Goal: Book appointment/travel/reservation

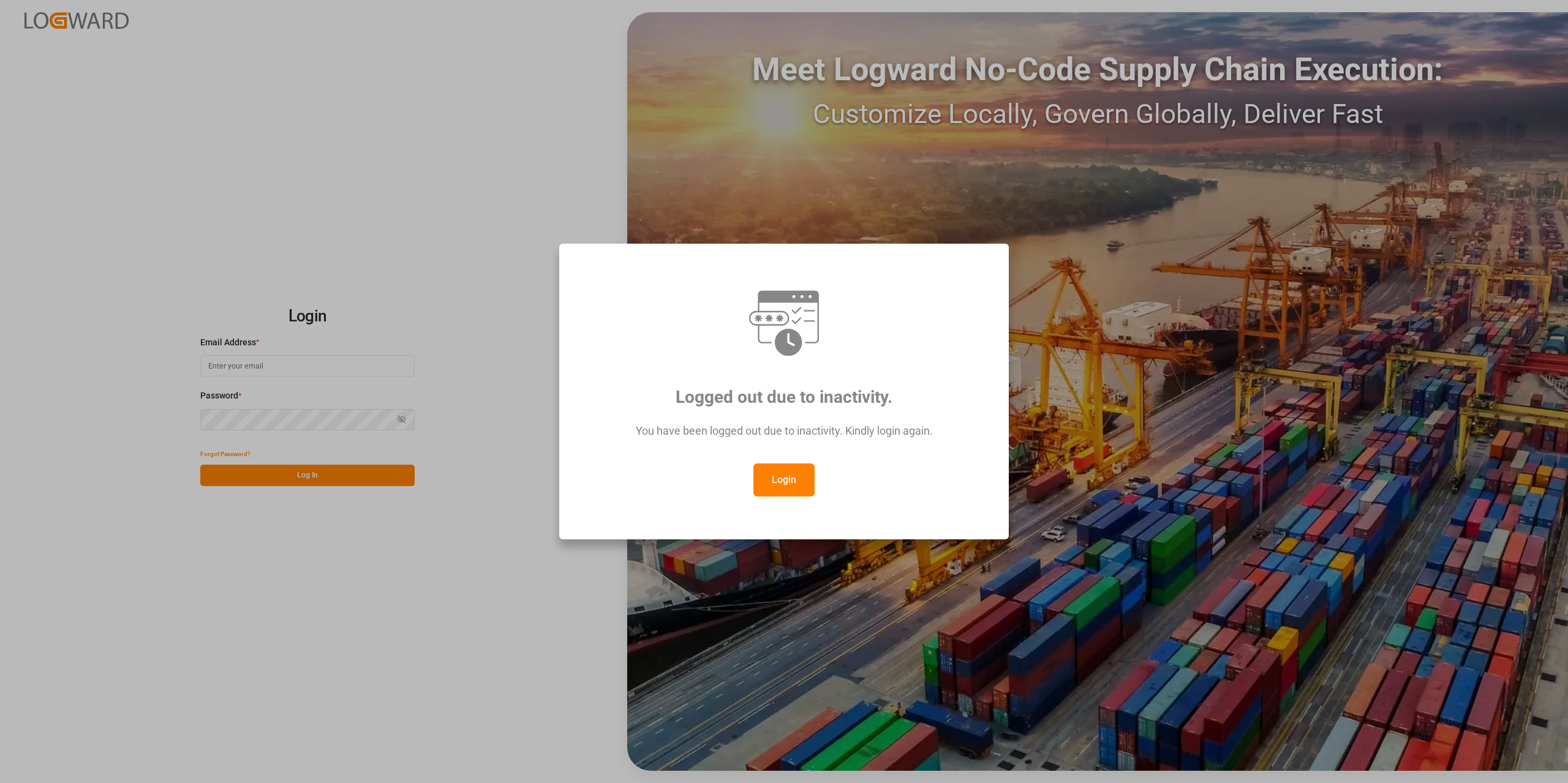
click at [788, 485] on button "Login" at bounding box center [784, 480] width 61 height 33
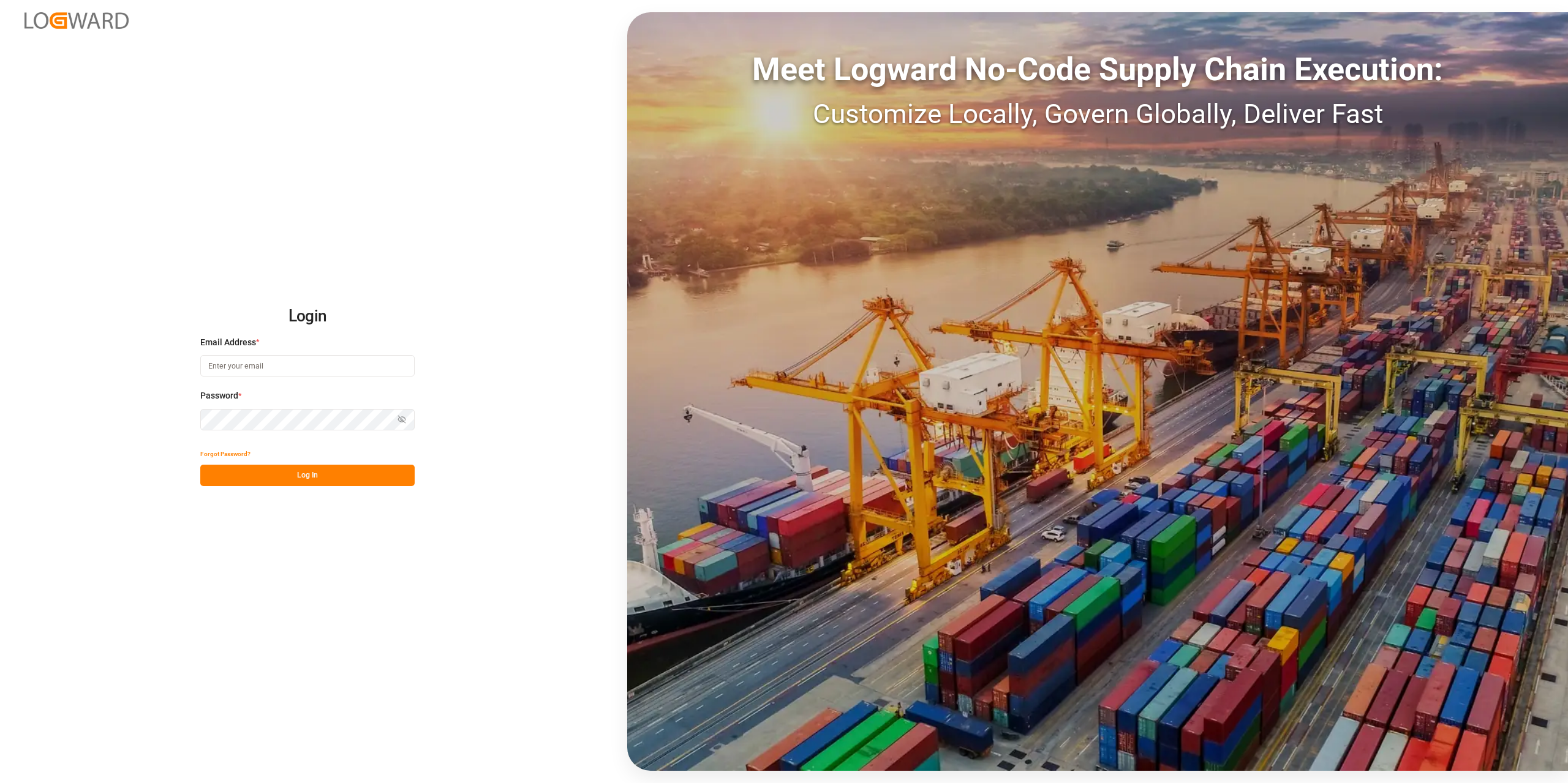
click at [314, 370] on input at bounding box center [307, 365] width 215 height 21
click at [619, 323] on div "Login Email Address * Email is required. Password * Show password Password is r…" at bounding box center [784, 392] width 1568 height 783
type input "RaClaMa-1966"
click at [353, 361] on input "RaClaMa-1966" at bounding box center [307, 365] width 215 height 21
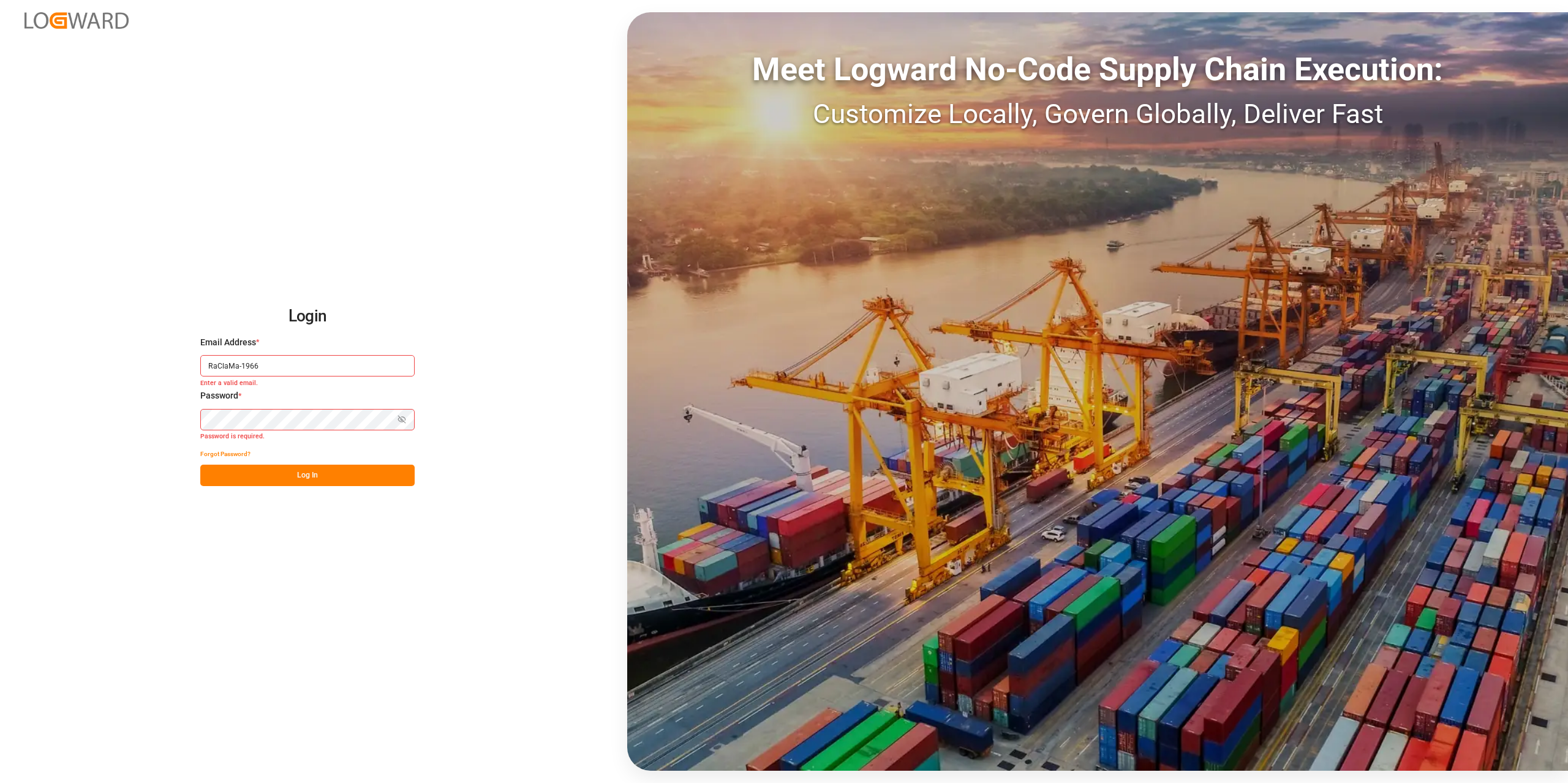
click at [353, 361] on input "RaClaMa-1966" at bounding box center [307, 365] width 215 height 21
type input "[PERSON_NAME][EMAIL_ADDRESS][DOMAIN_NAME]"
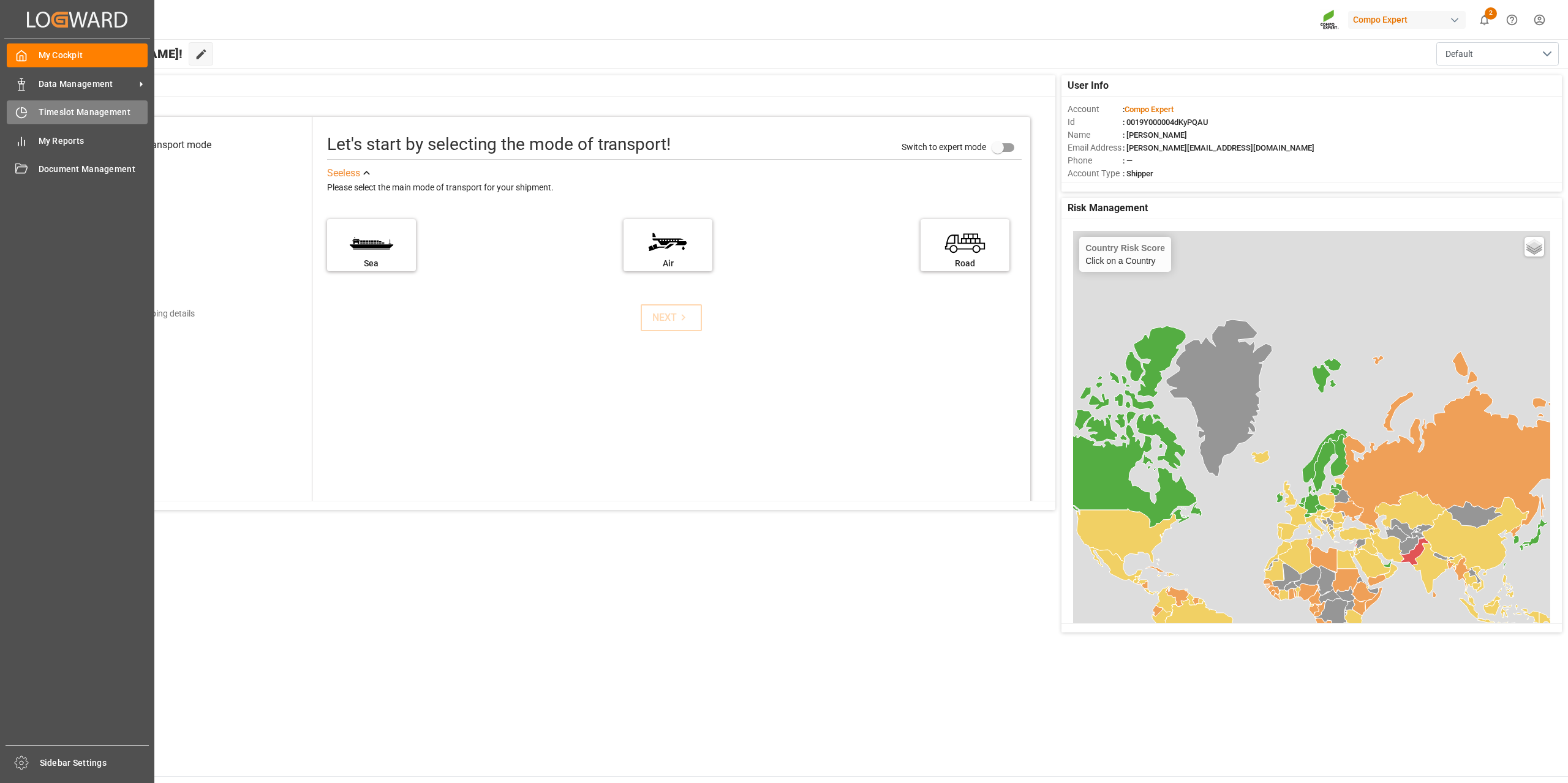
click at [31, 111] on div "Timeslot Management Timeslot Management" at bounding box center [77, 112] width 141 height 24
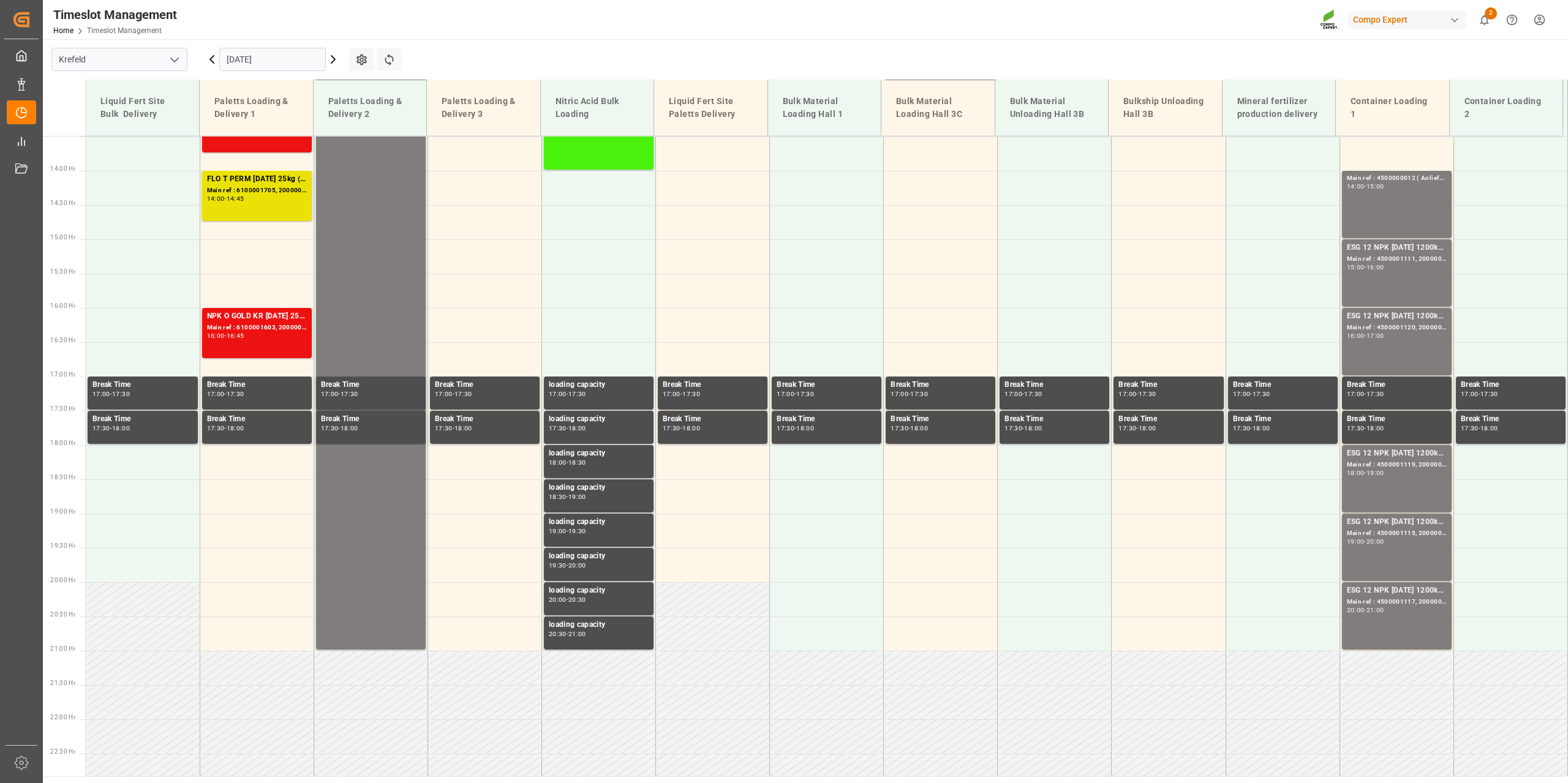
click at [272, 58] on input "[DATE]" at bounding box center [272, 60] width 106 height 23
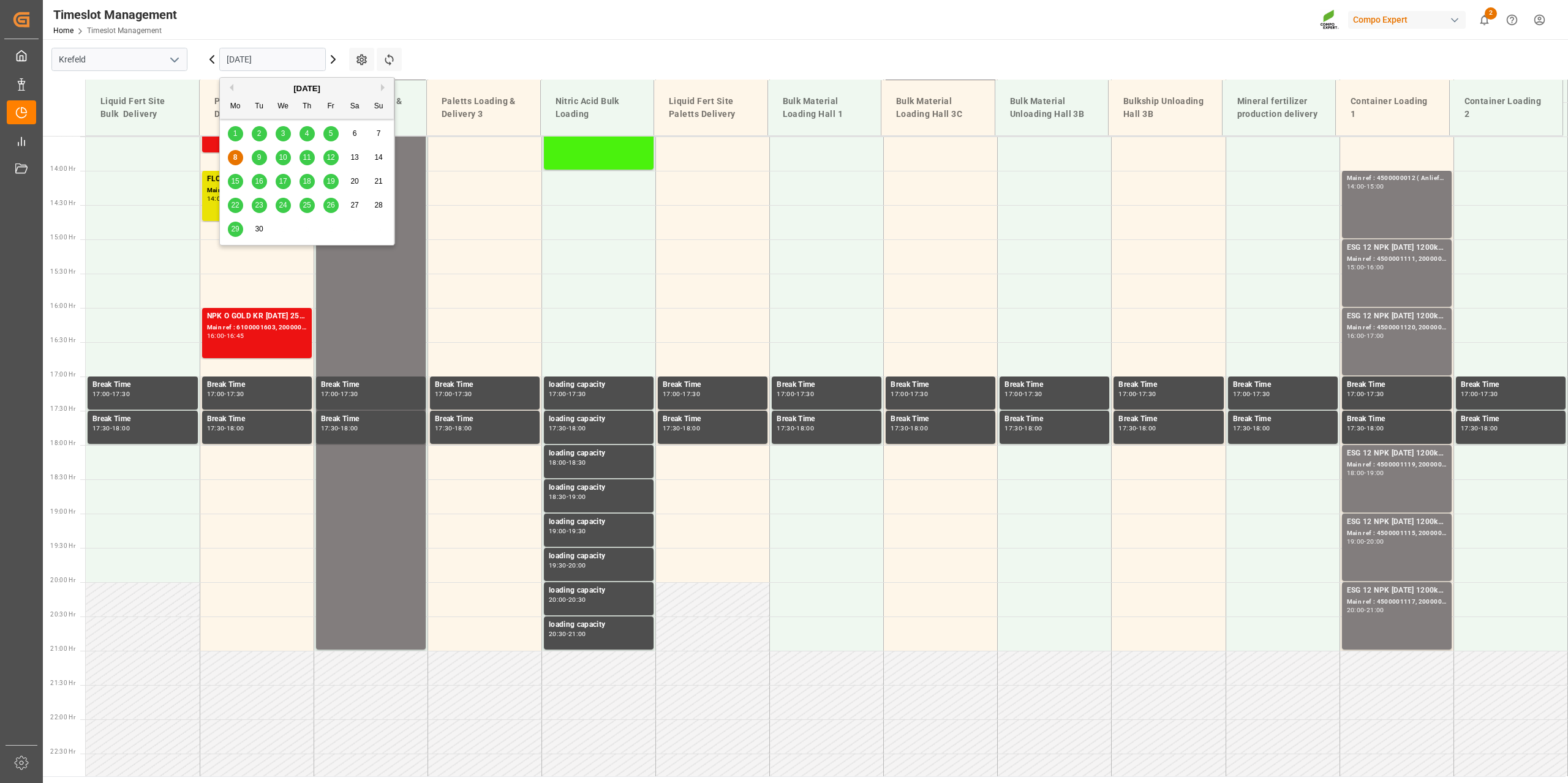
scroll to position [965, 0]
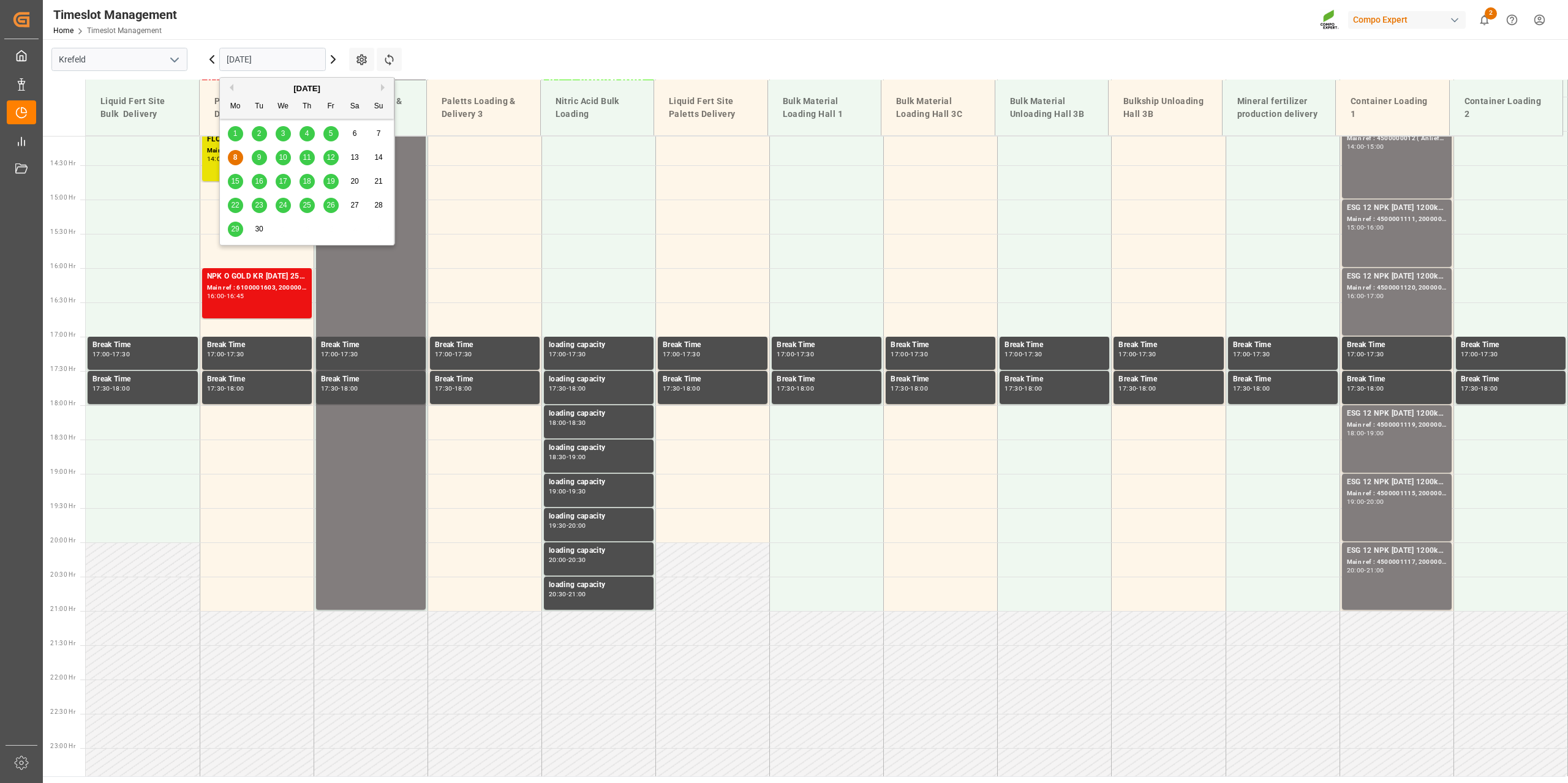
click at [284, 160] on span "10" at bounding box center [283, 157] width 8 height 9
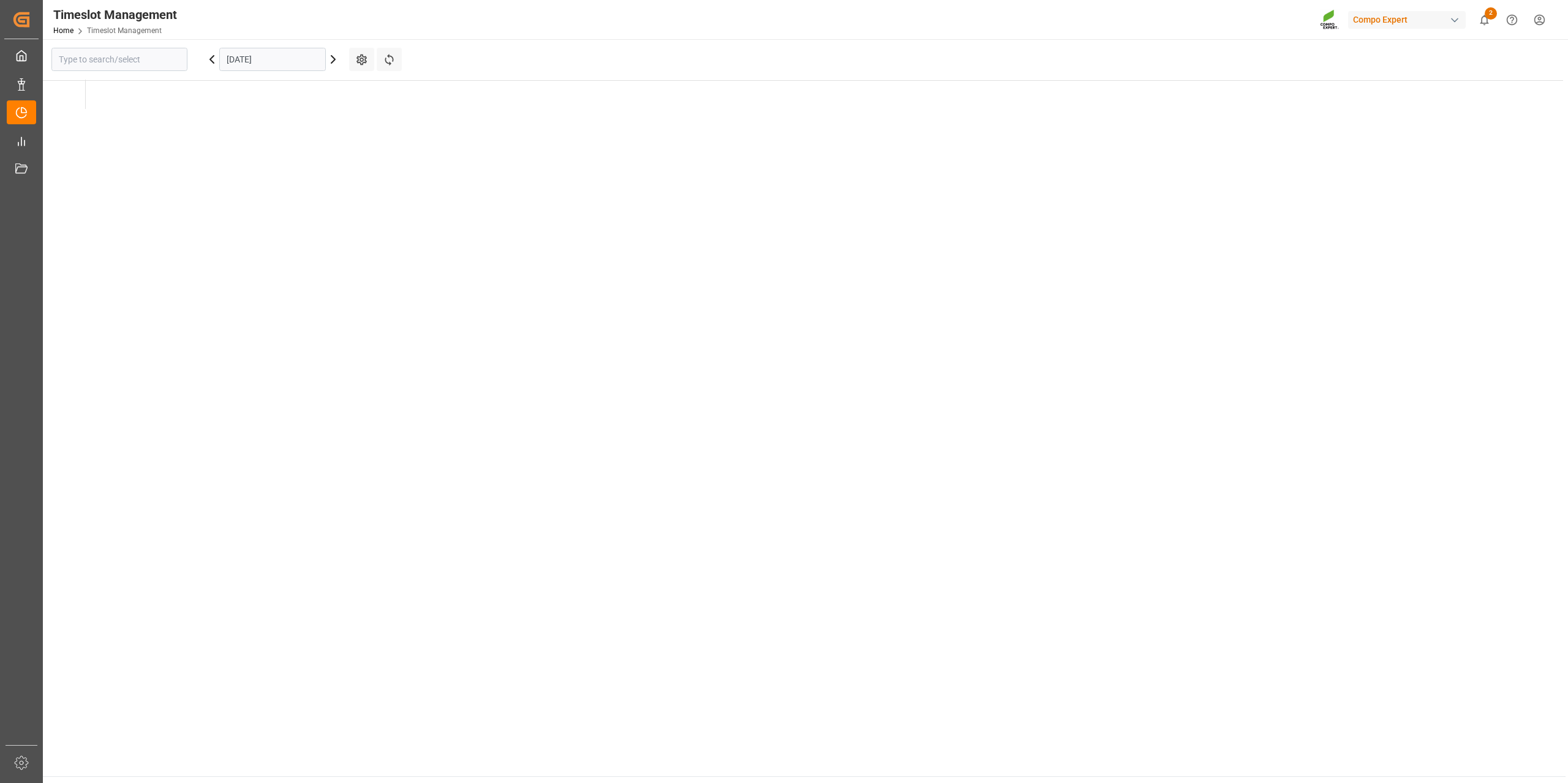
type input "Krefeld"
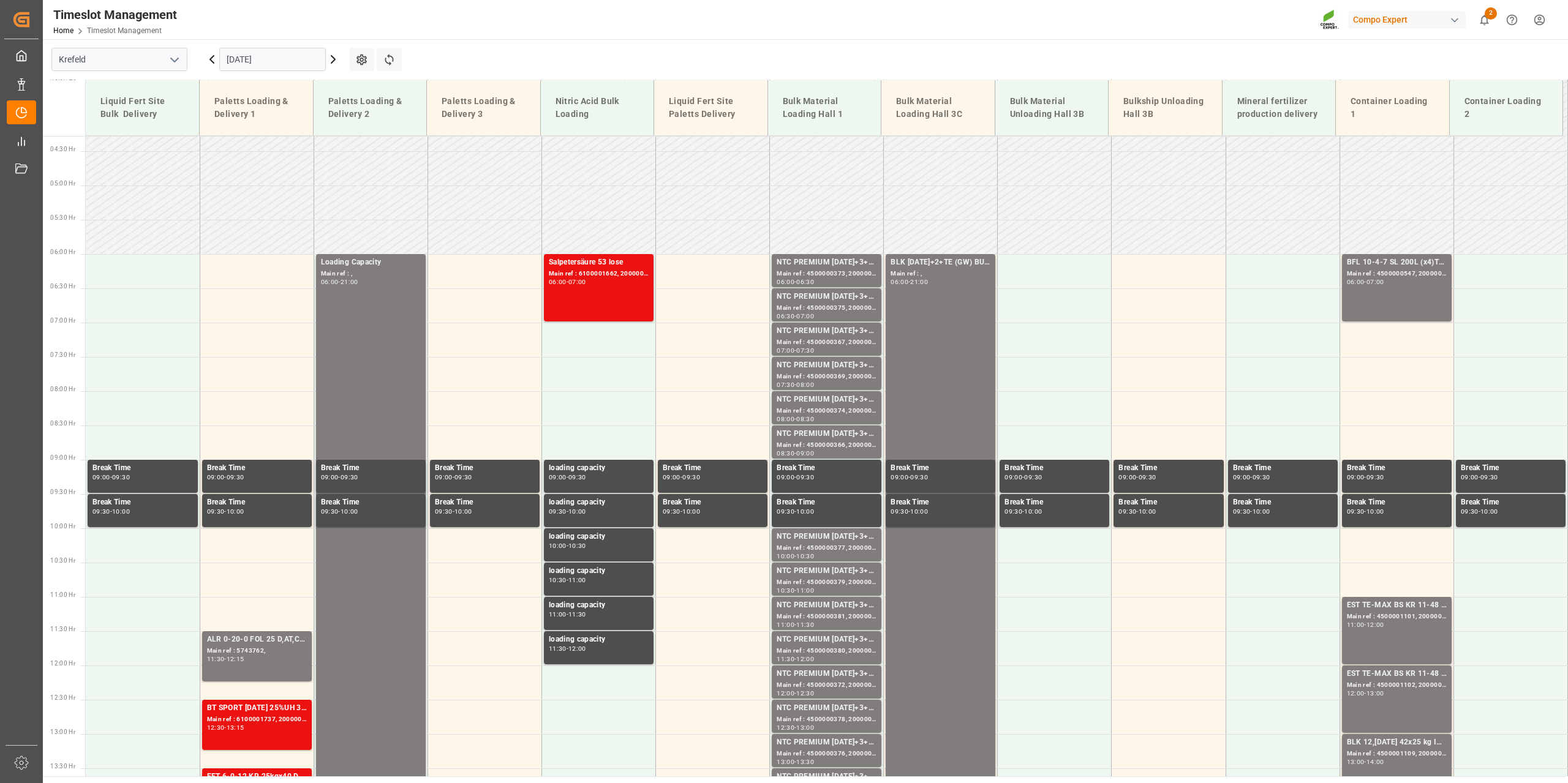
scroll to position [293, 0]
click at [275, 71] on div "[DATE]" at bounding box center [272, 59] width 153 height 40
click at [275, 53] on input "[DATE]" at bounding box center [272, 60] width 106 height 23
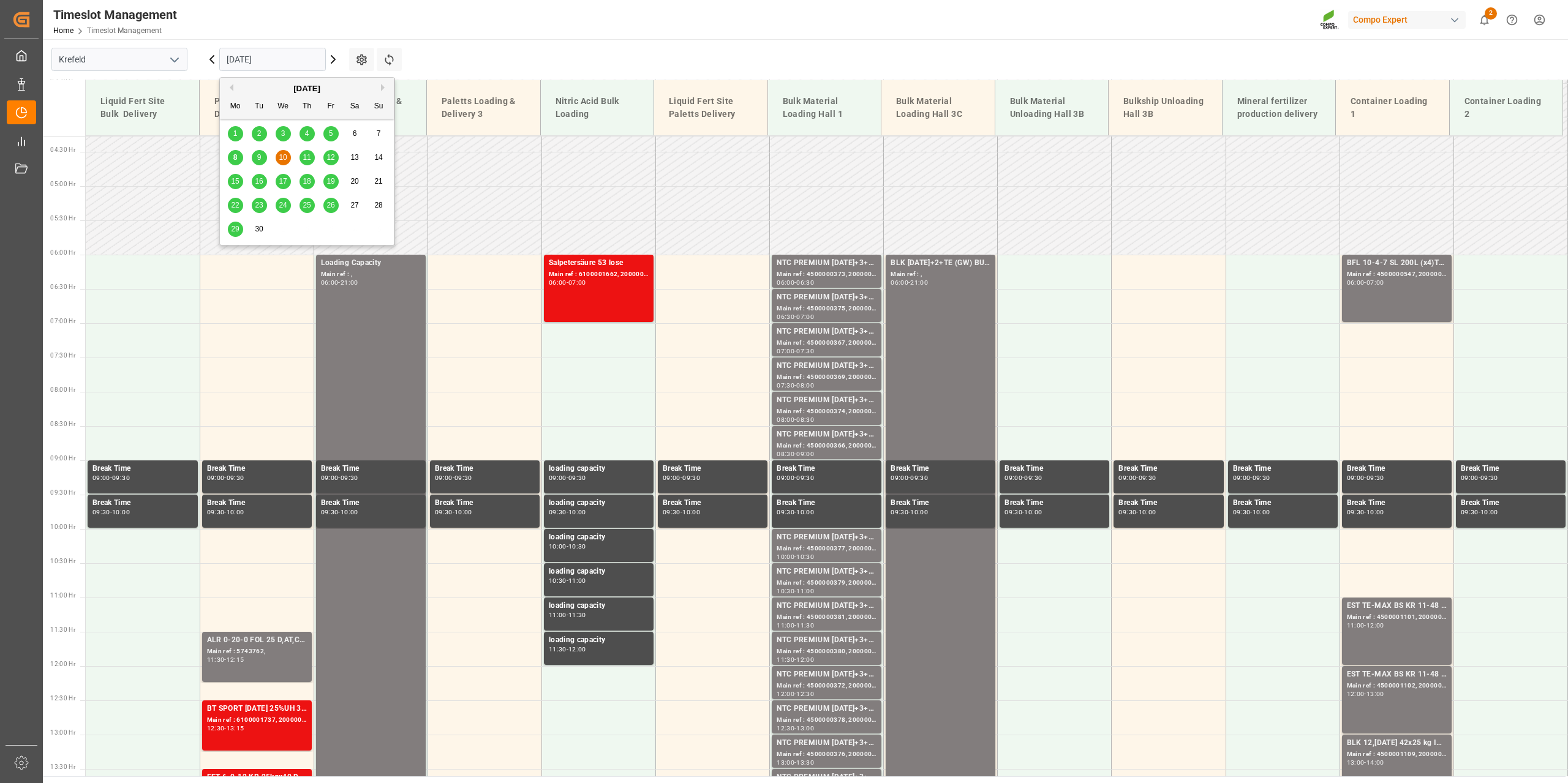
click at [236, 160] on span "8" at bounding box center [235, 157] width 4 height 9
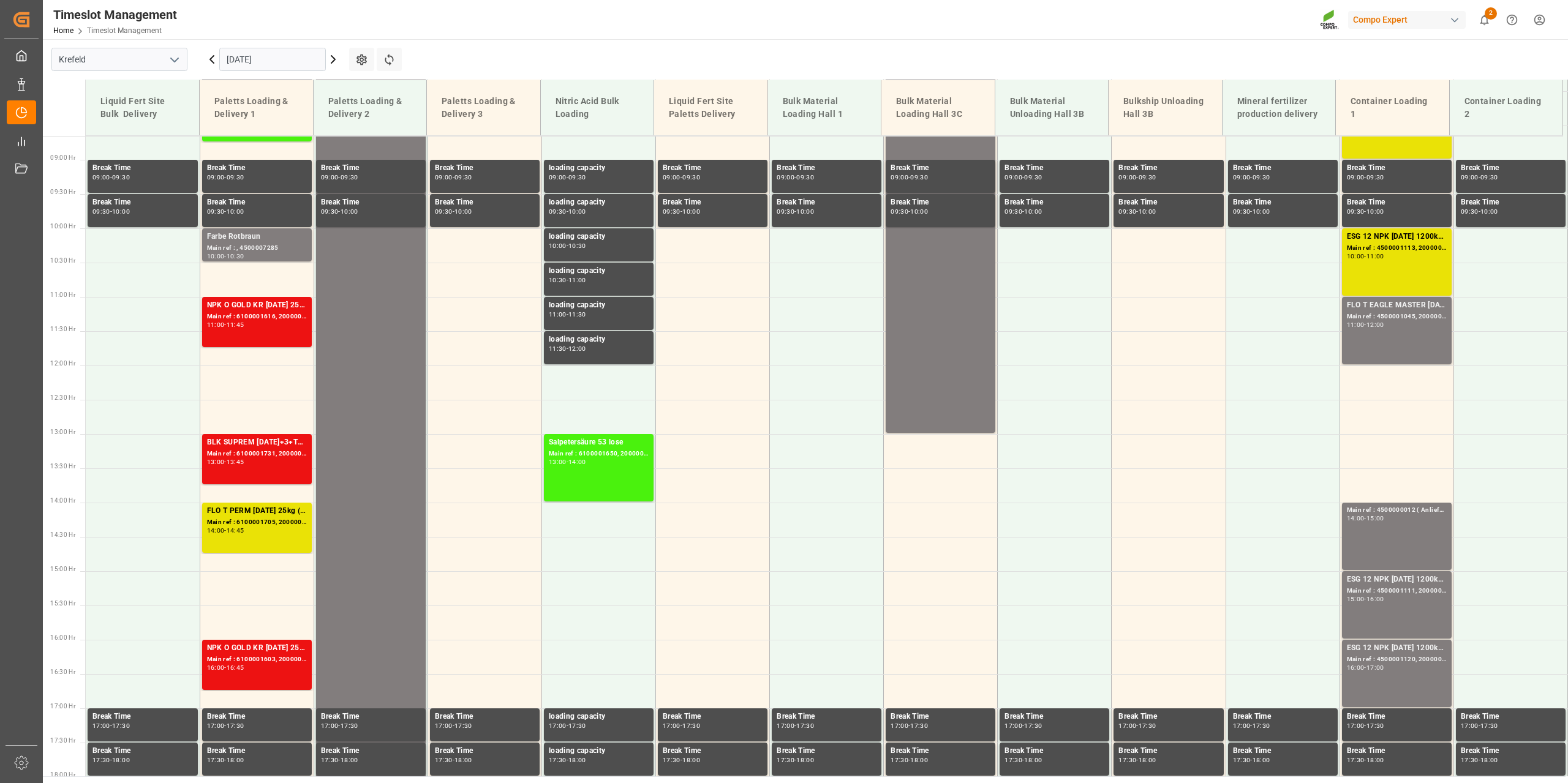
scroll to position [598, 0]
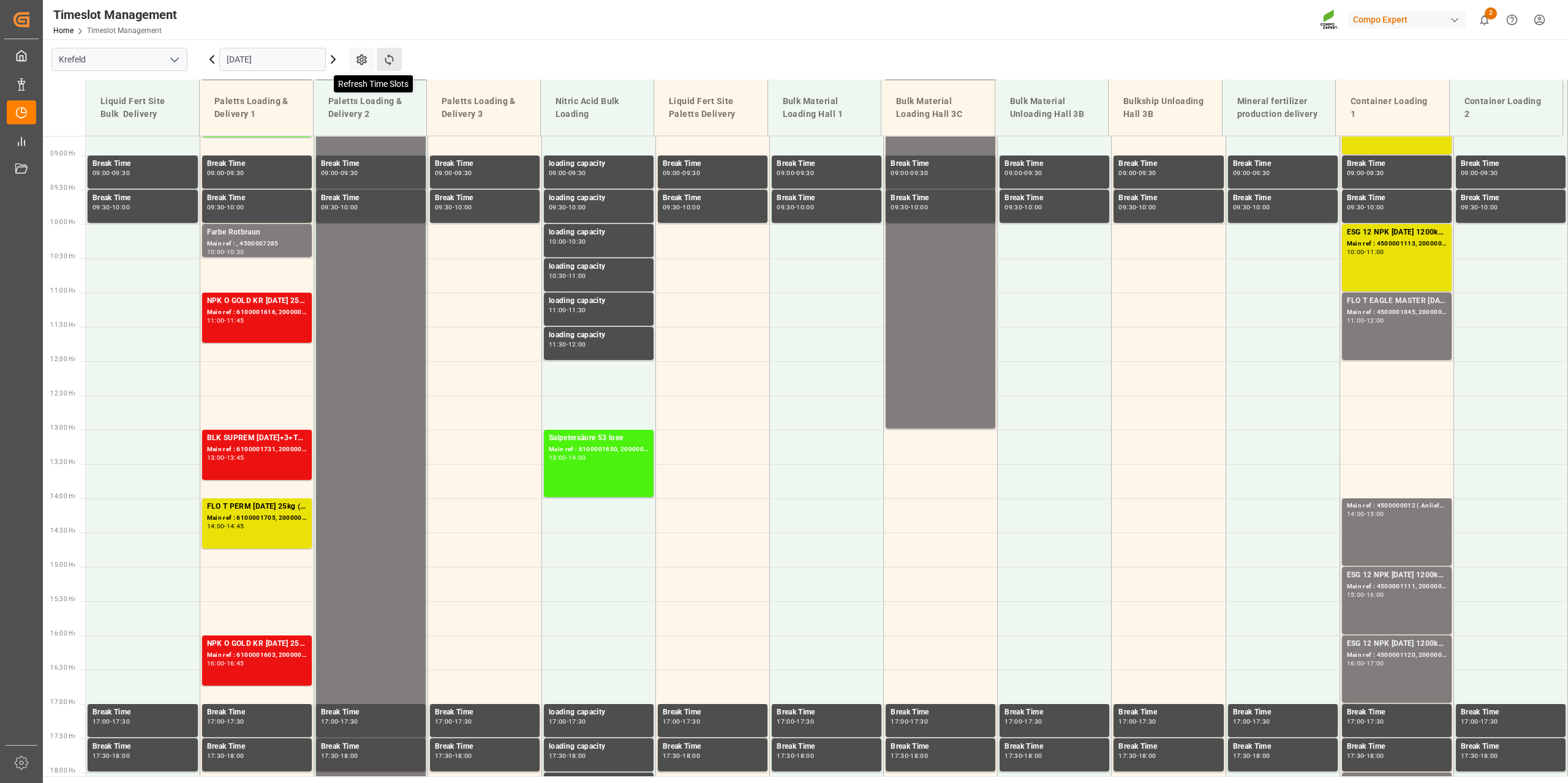
click at [394, 53] on icon at bounding box center [389, 60] width 13 height 13
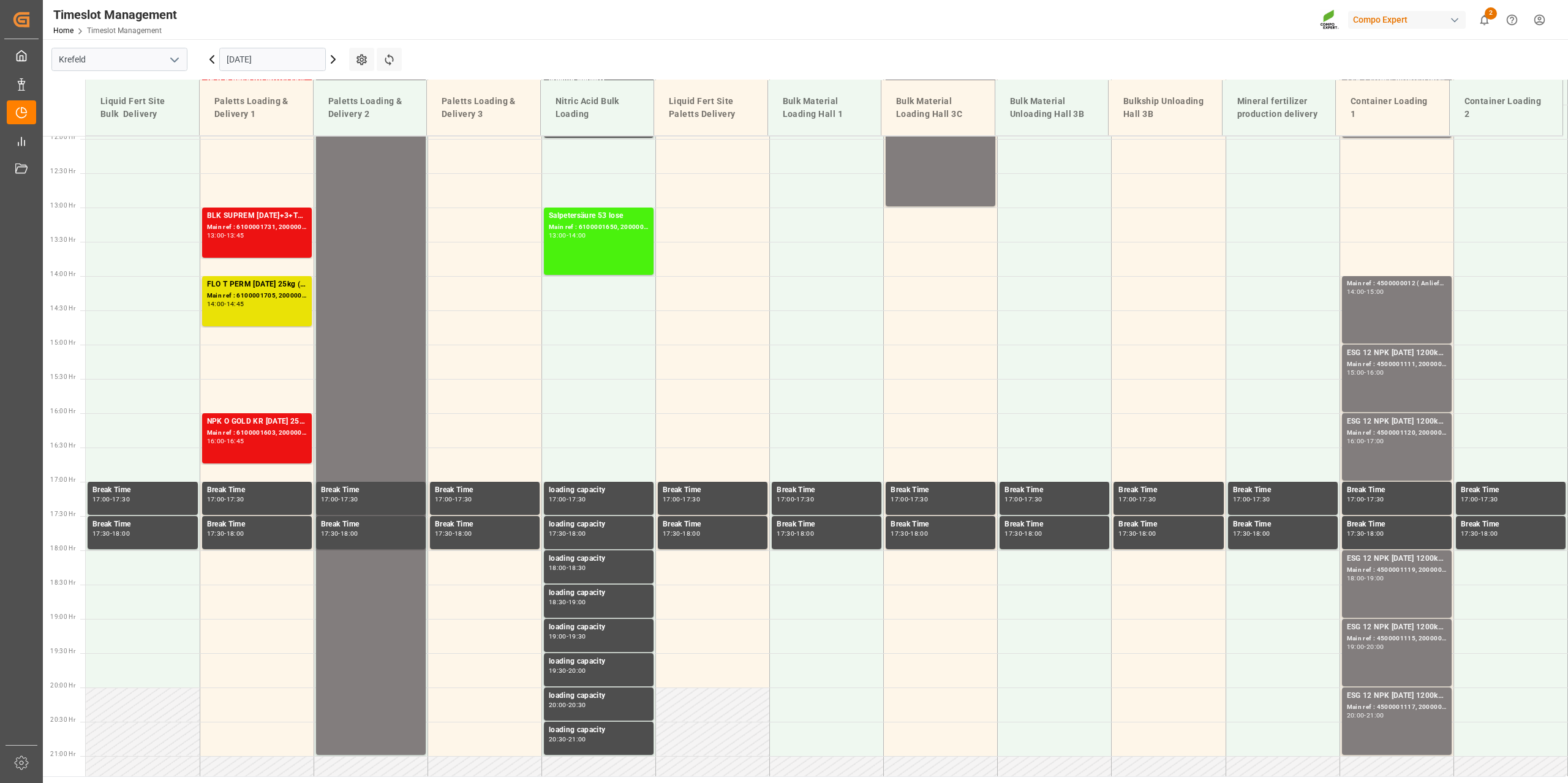
scroll to position [965, 0]
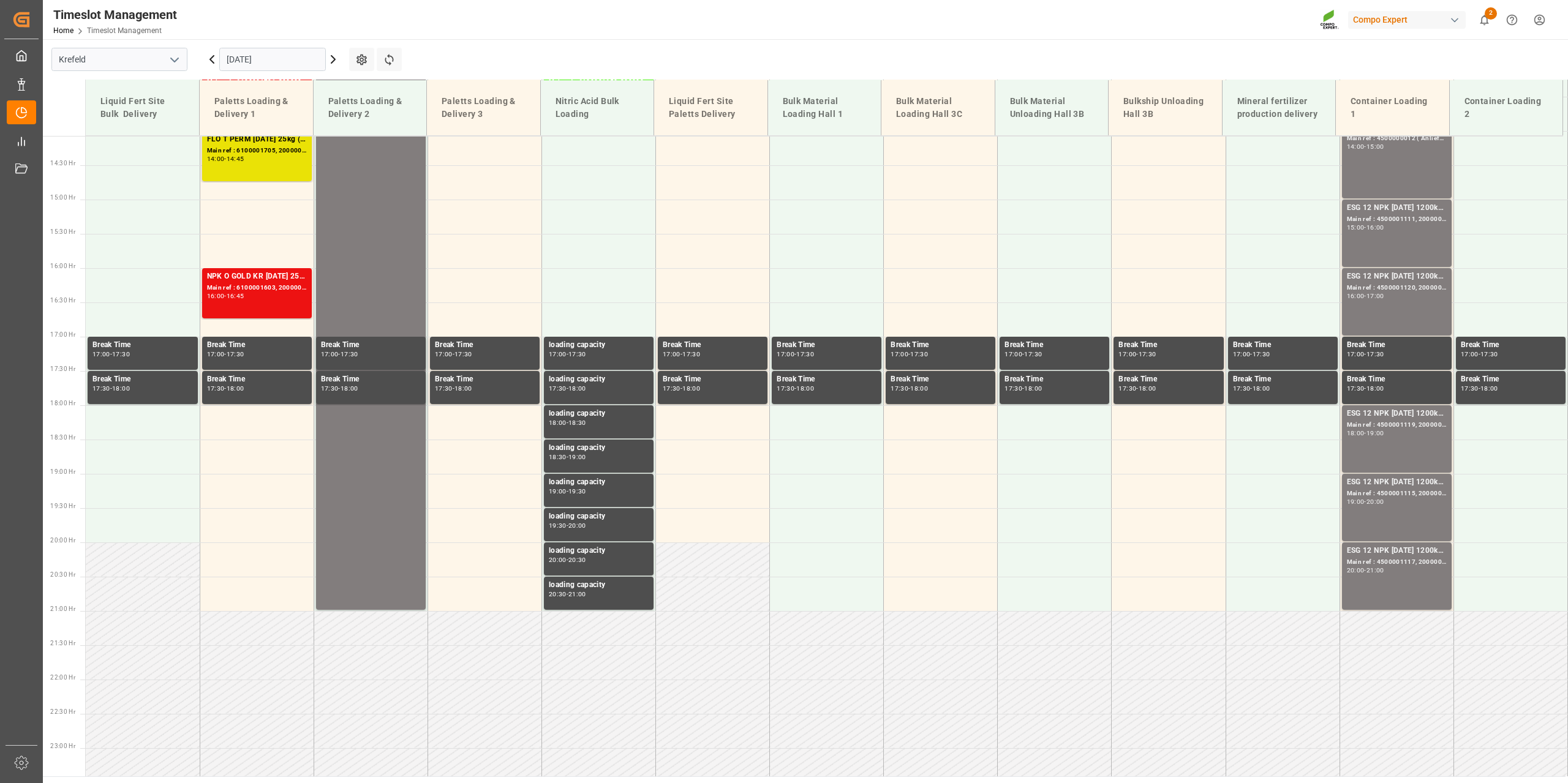
click at [255, 67] on input "[DATE]" at bounding box center [272, 60] width 106 height 23
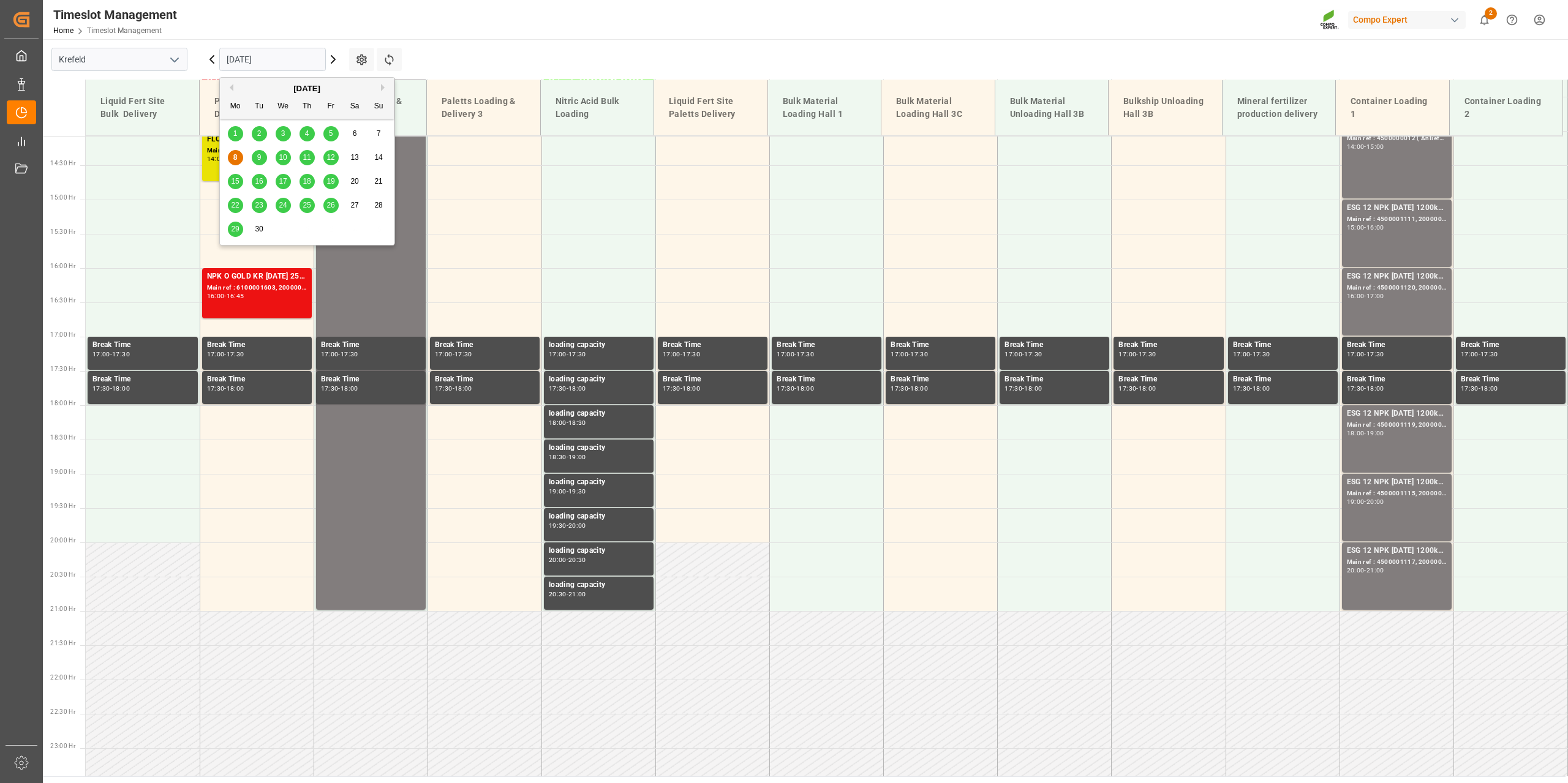
click at [263, 153] on div "9" at bounding box center [259, 158] width 15 height 14
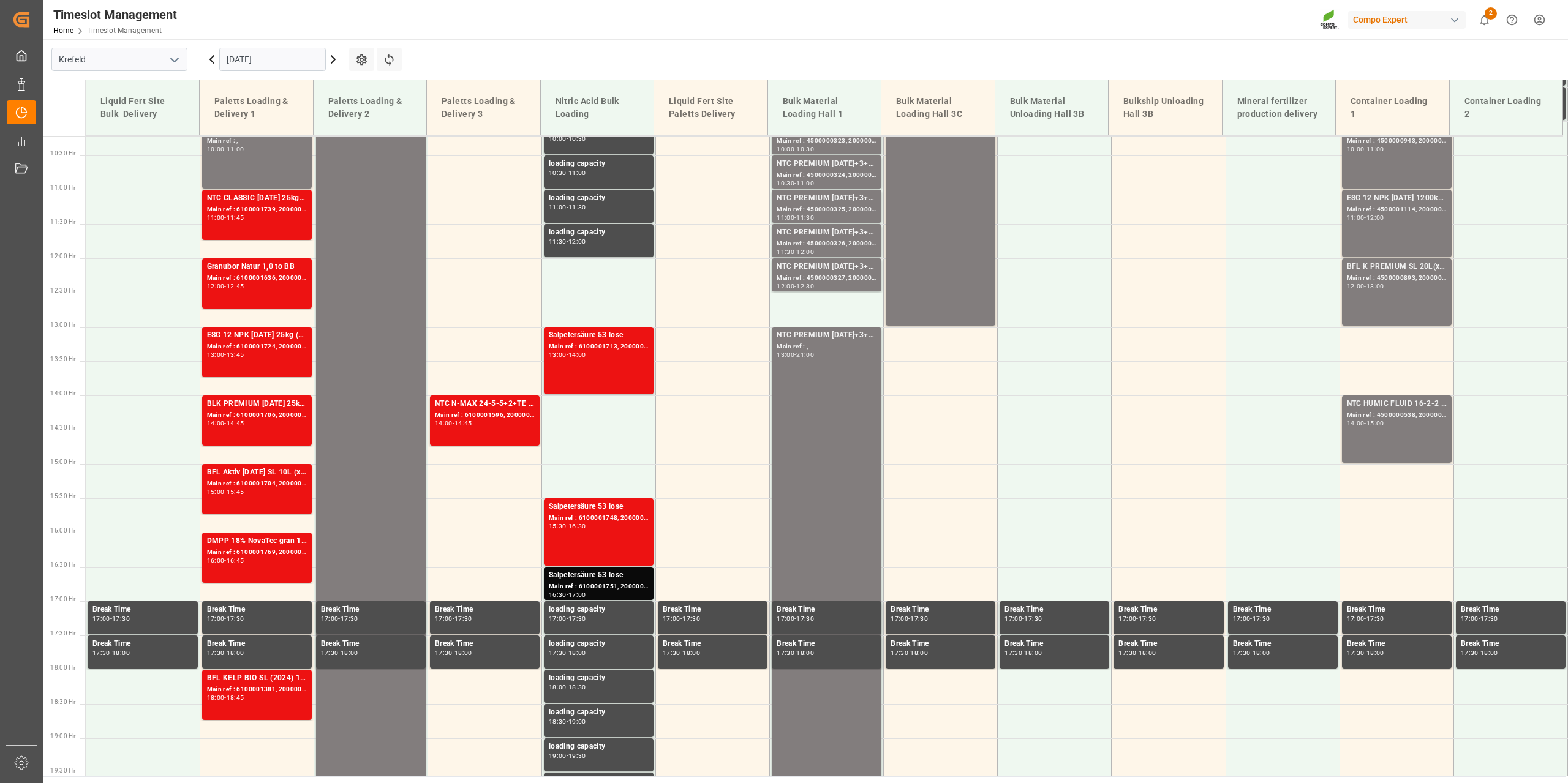
scroll to position [700, 0]
click at [453, 338] on td at bounding box center [484, 345] width 114 height 34
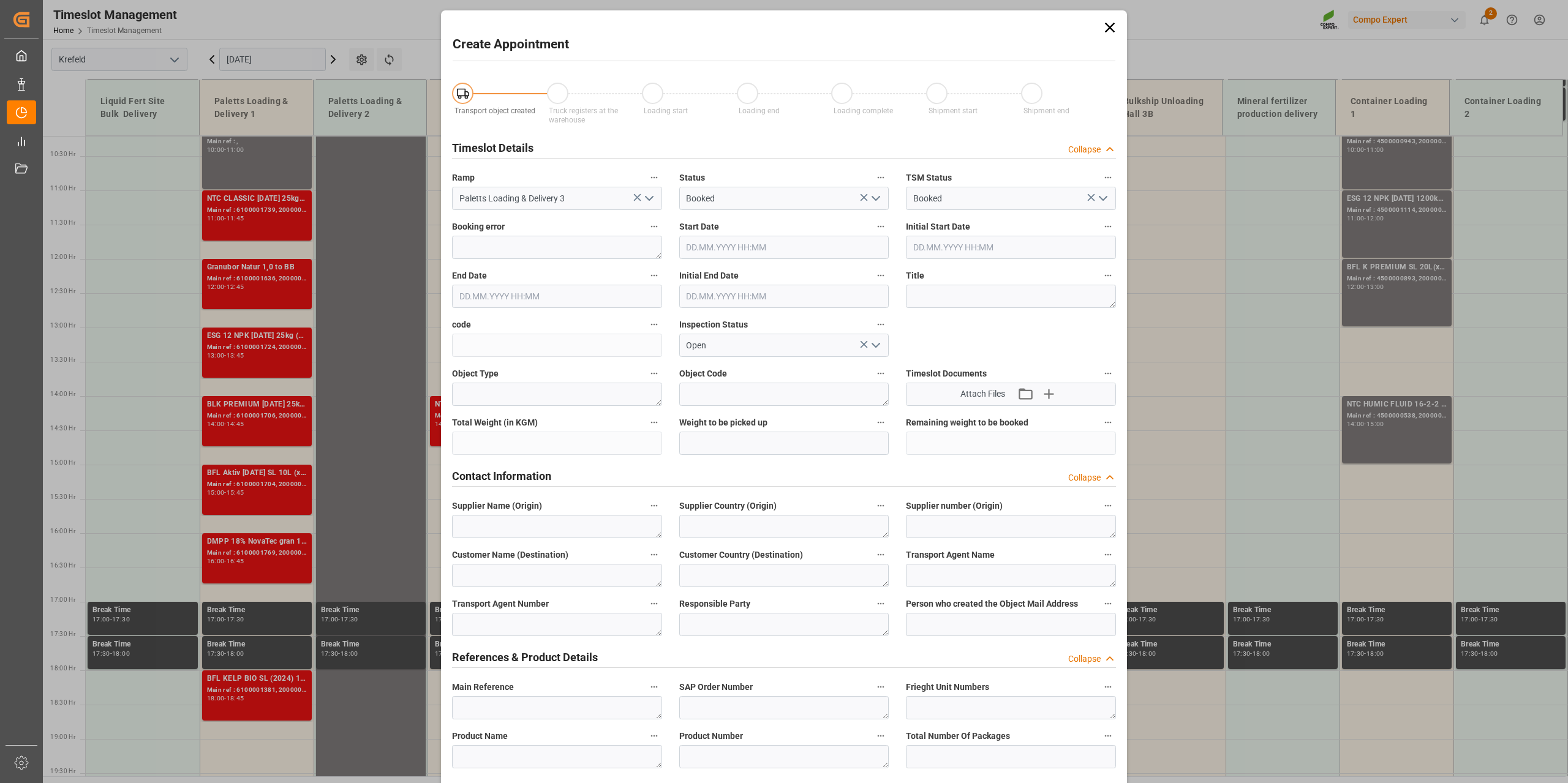
type input "[DATE] 13:00"
type input "[DATE] 13:30"
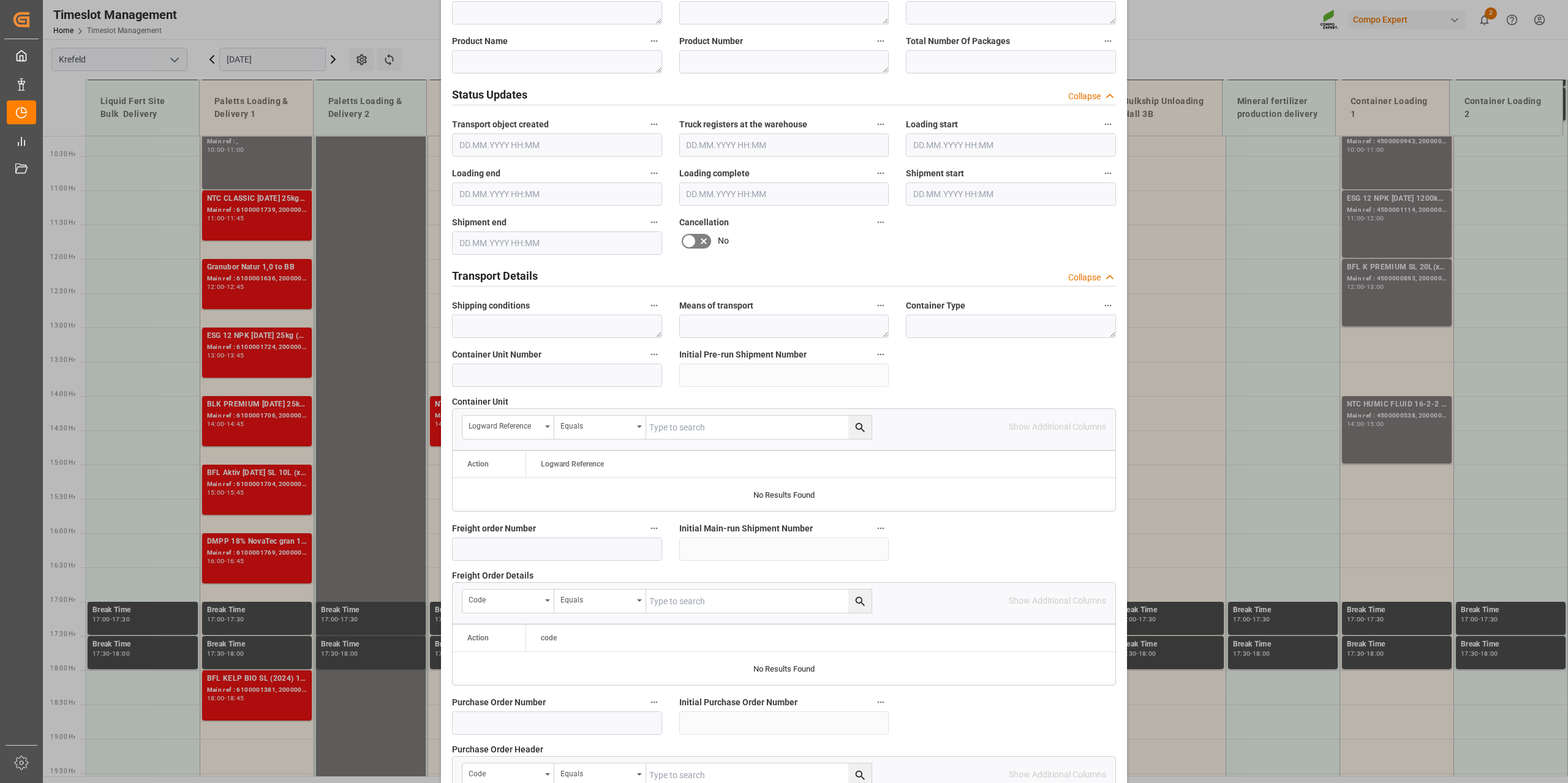
scroll to position [734, 0]
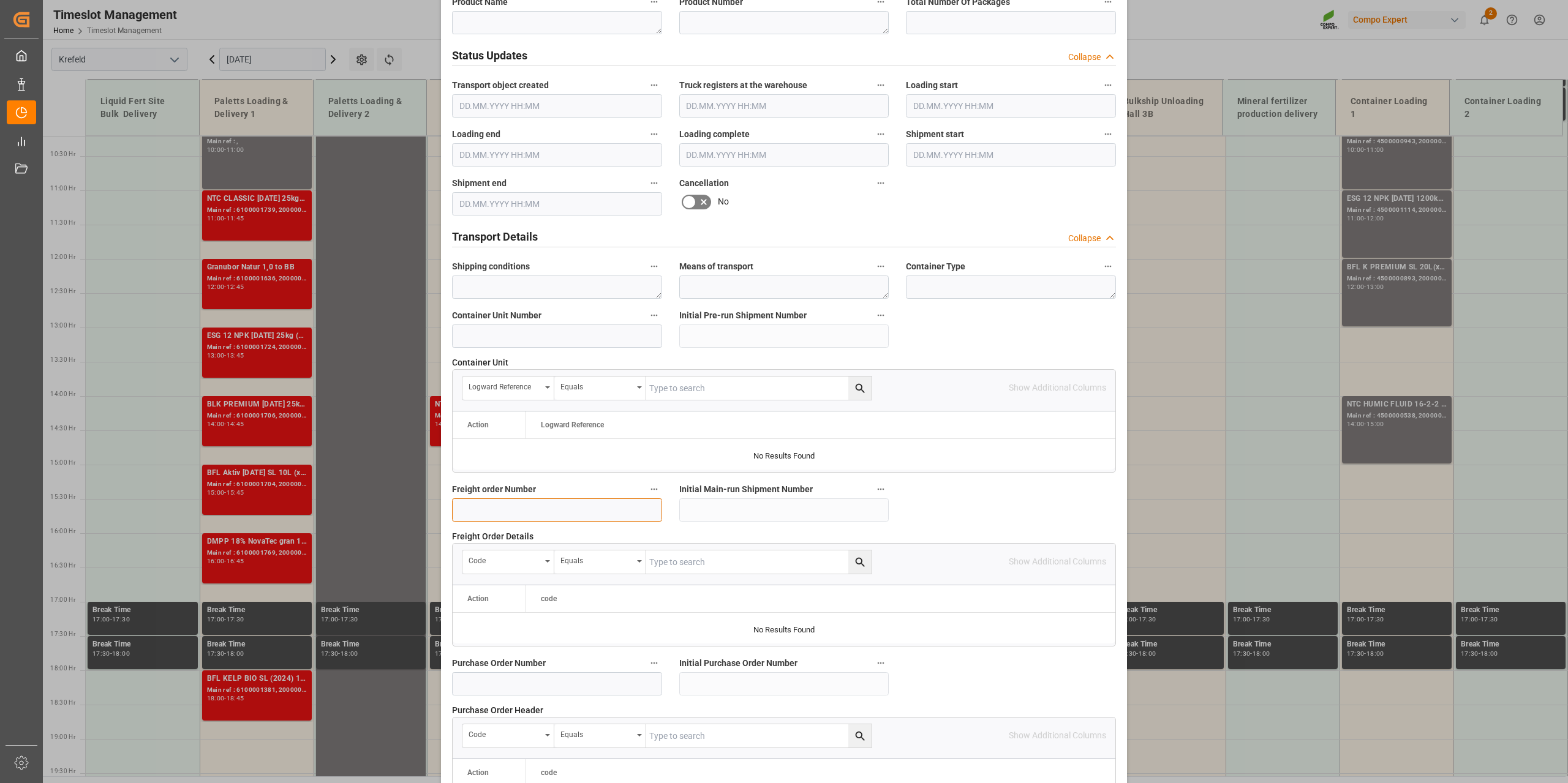
click at [505, 505] on input at bounding box center [557, 510] width 210 height 23
paste input "6100001523"
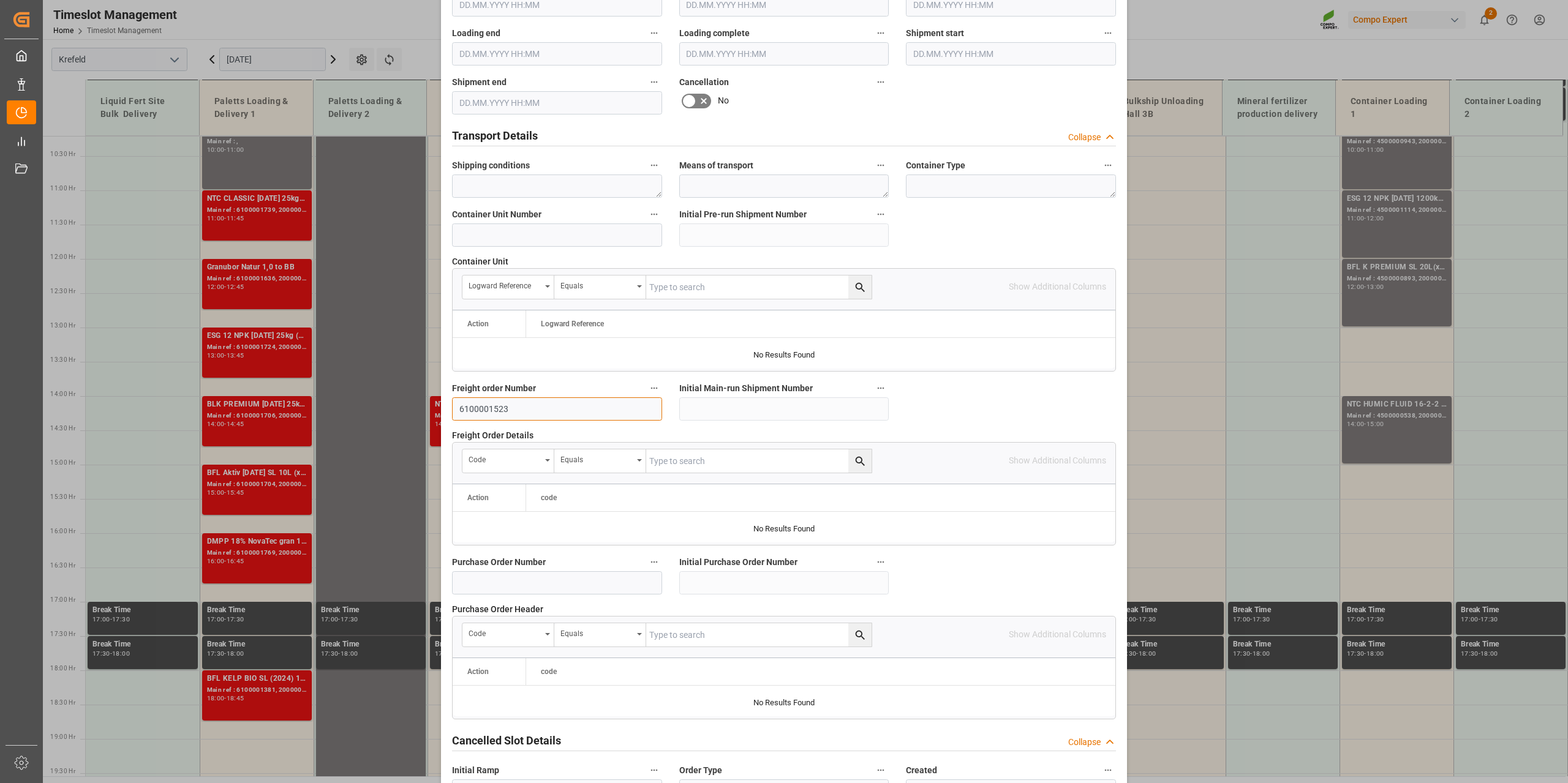
scroll to position [916, 0]
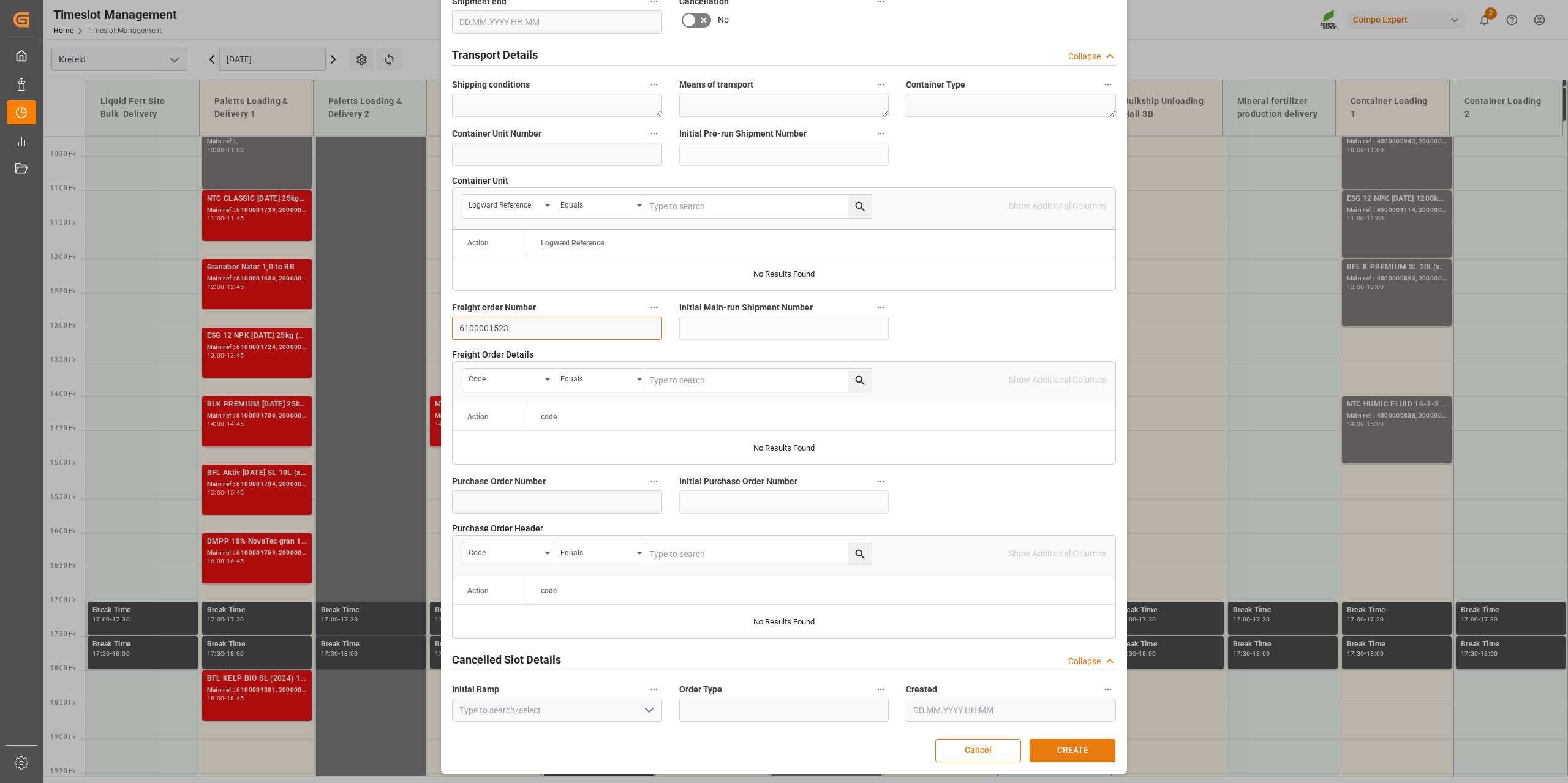
type input "6100001523"
click at [1083, 562] on button "CREATE" at bounding box center [1072, 751] width 86 height 23
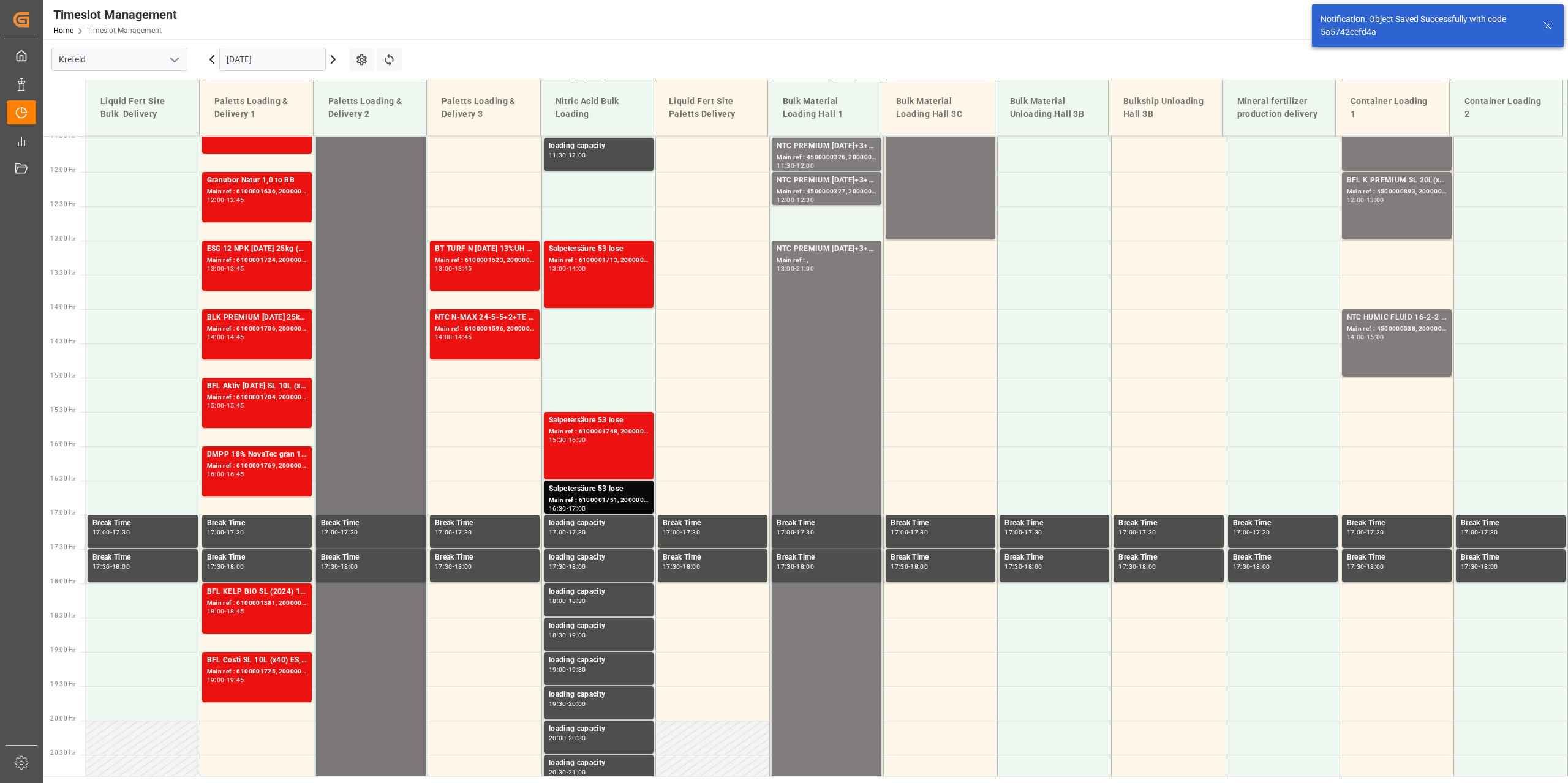
scroll to position [828, 0]
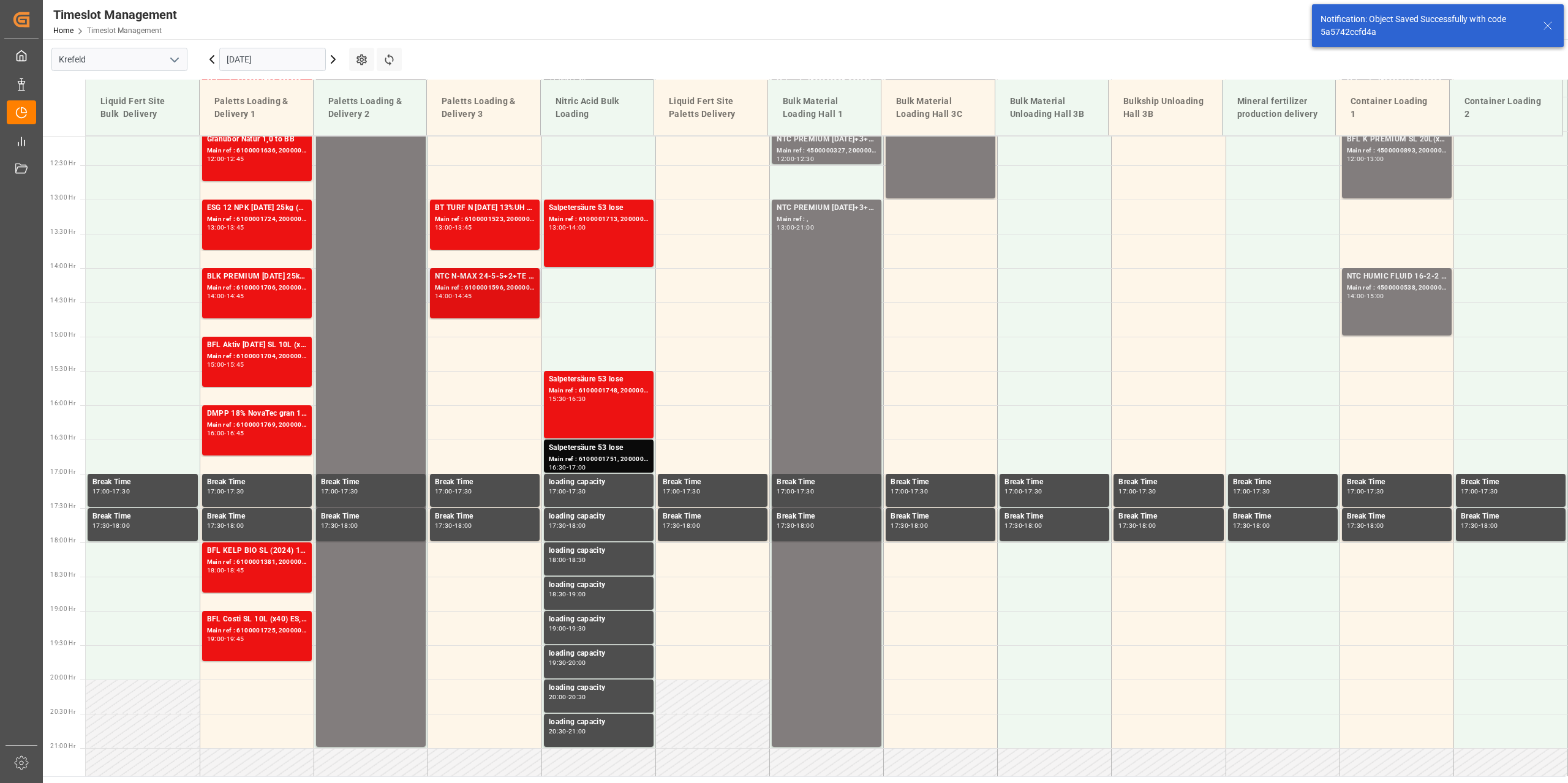
click at [485, 292] on div "Main ref : 6100001596, 2000001167" at bounding box center [485, 288] width 100 height 10
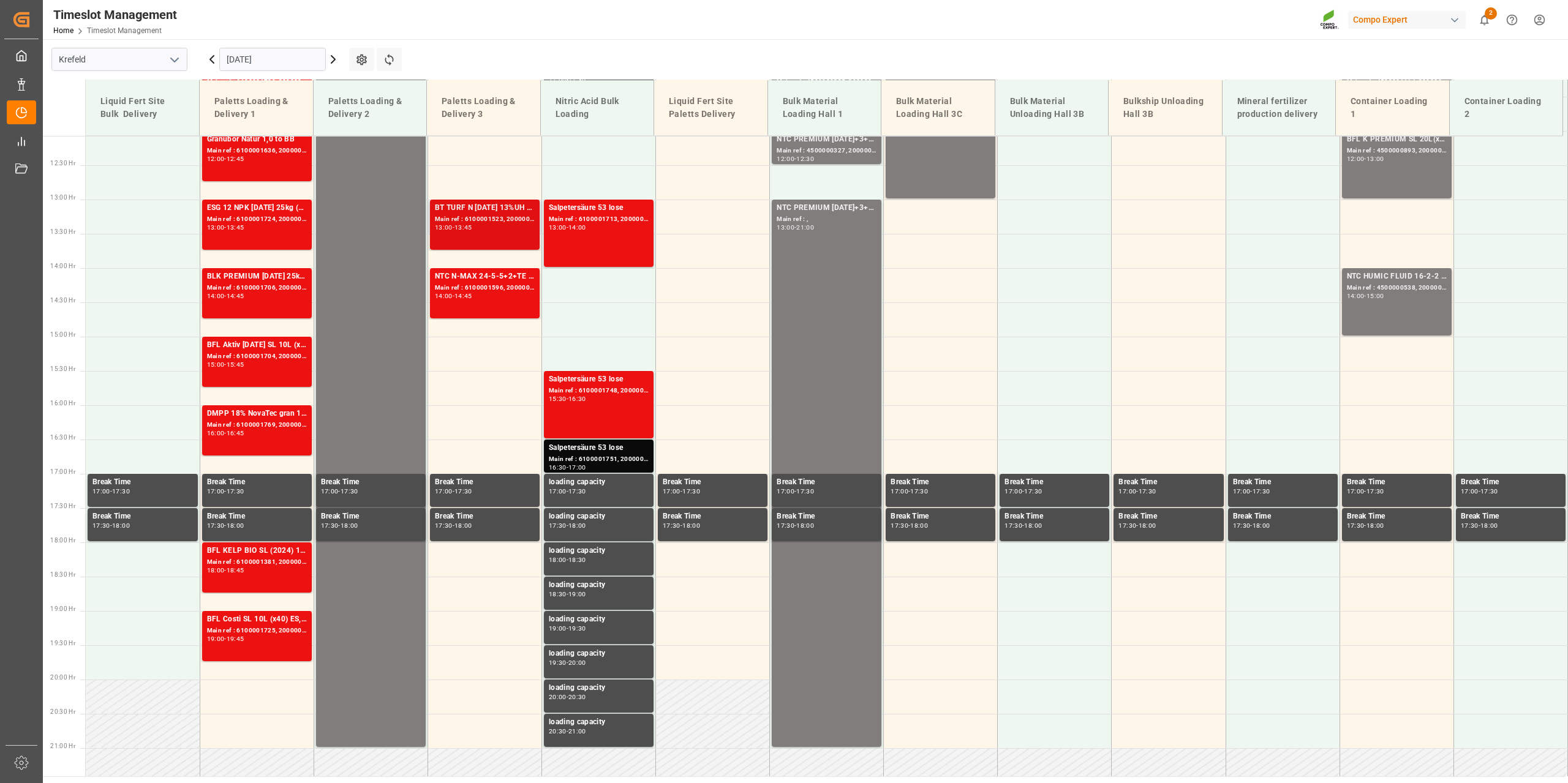
click at [473, 219] on div "Main ref : 6100001523, 2000001308;" at bounding box center [485, 219] width 100 height 10
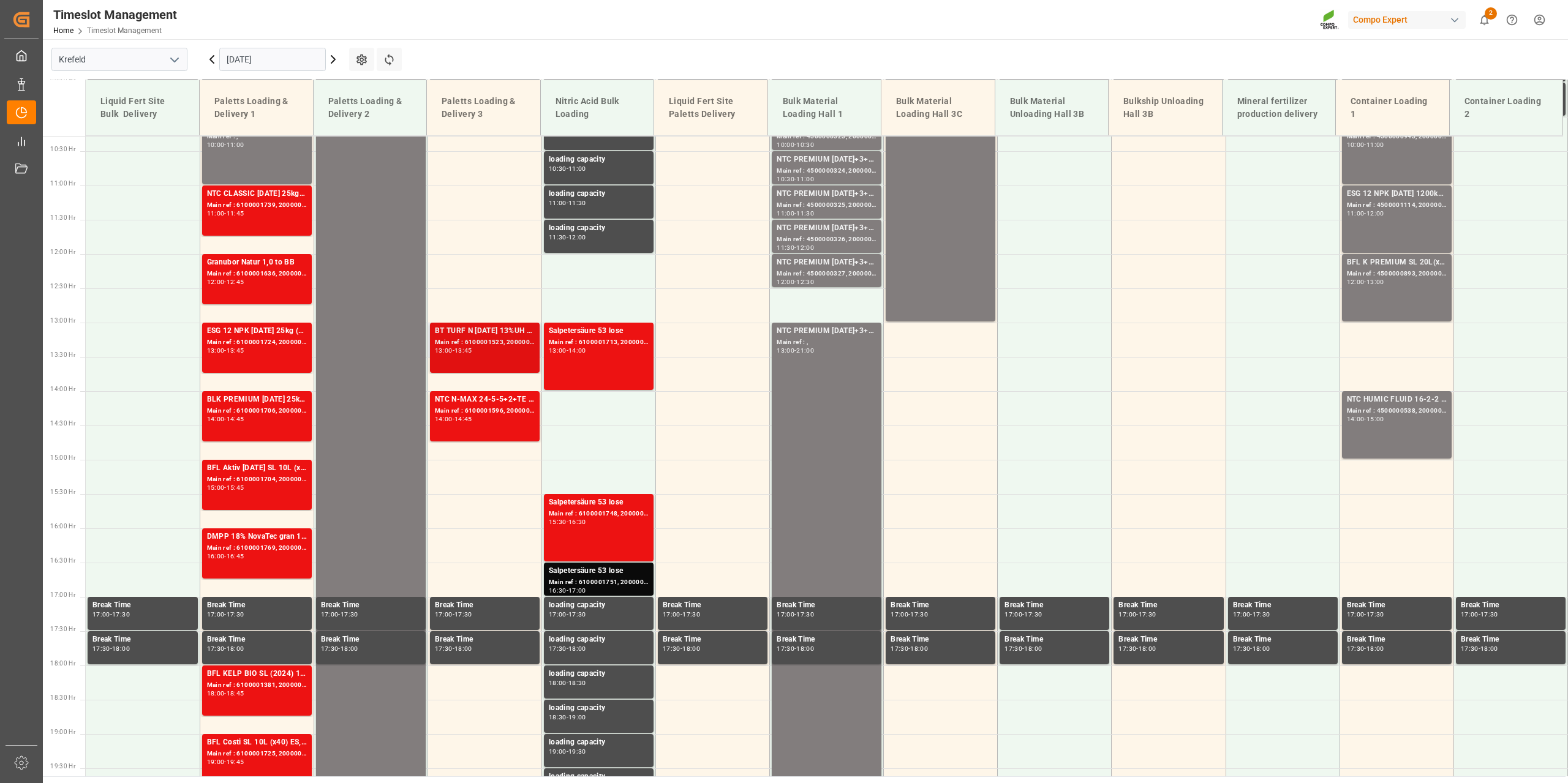
scroll to position [706, 0]
click at [490, 344] on div "Main ref : 6100001523, 2000001308;" at bounding box center [485, 341] width 100 height 10
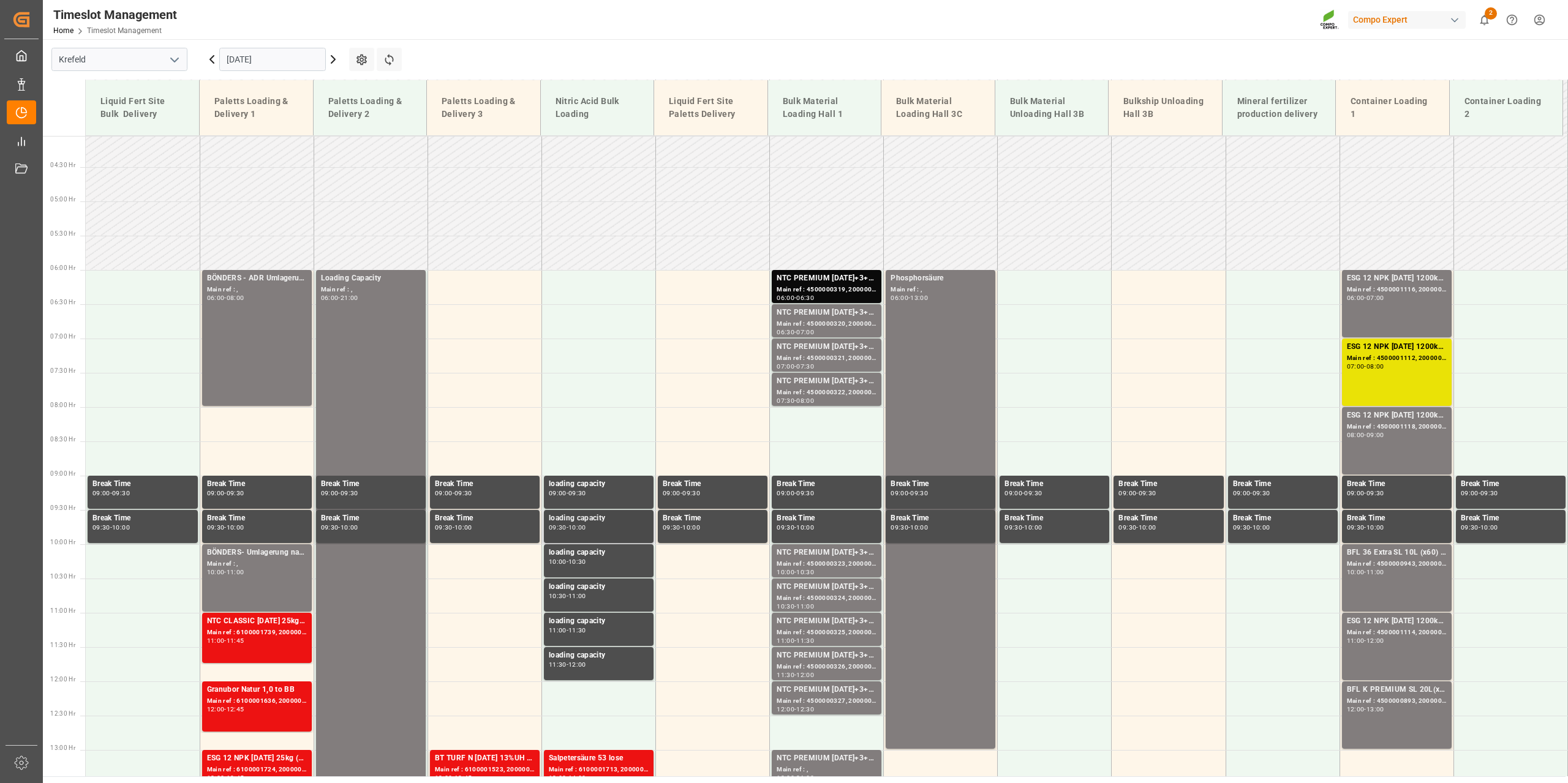
scroll to position [277, 0]
click at [228, 64] on input "[DATE]" at bounding box center [272, 60] width 106 height 23
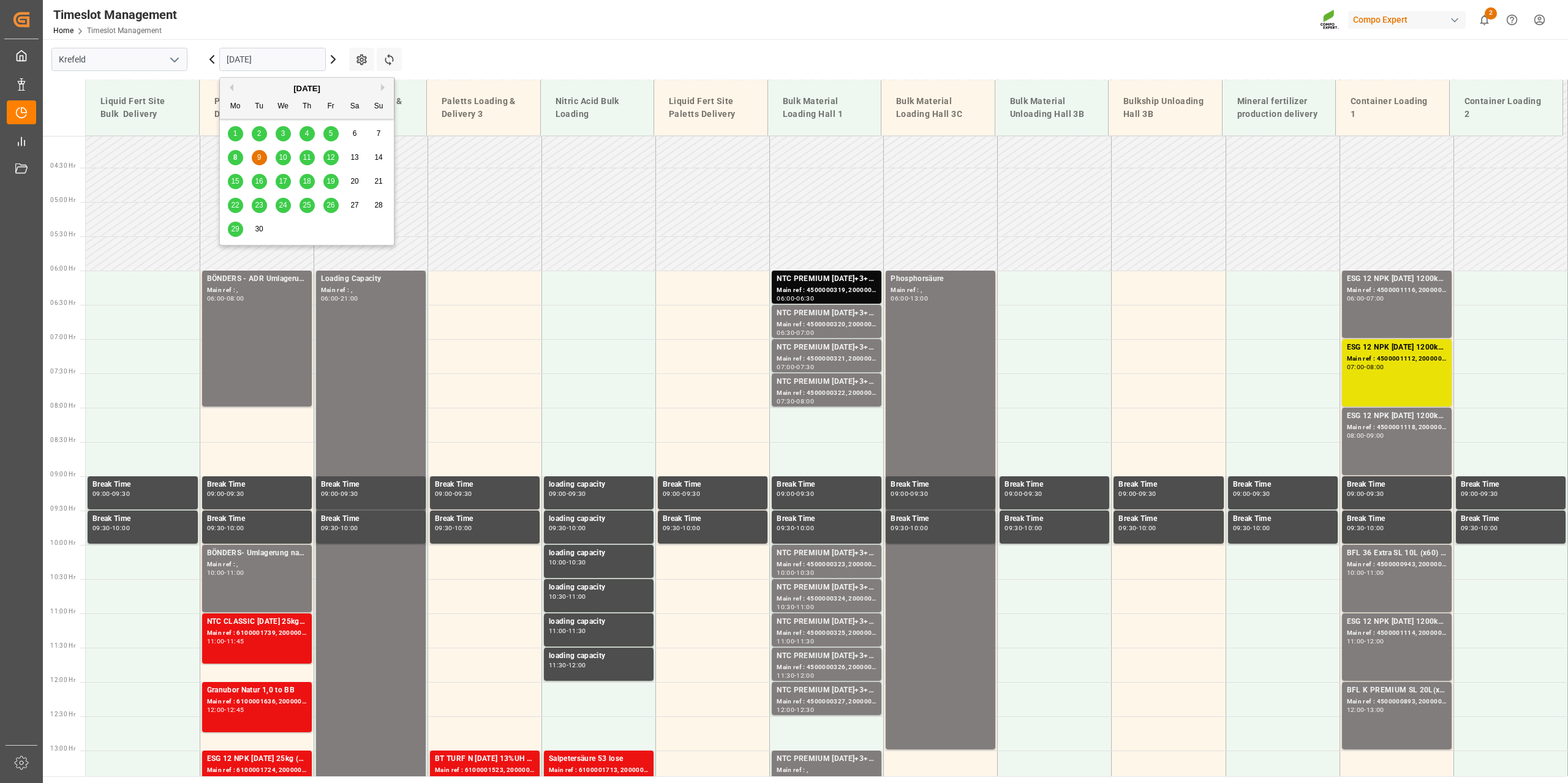
click at [235, 156] on span "8" at bounding box center [235, 157] width 4 height 9
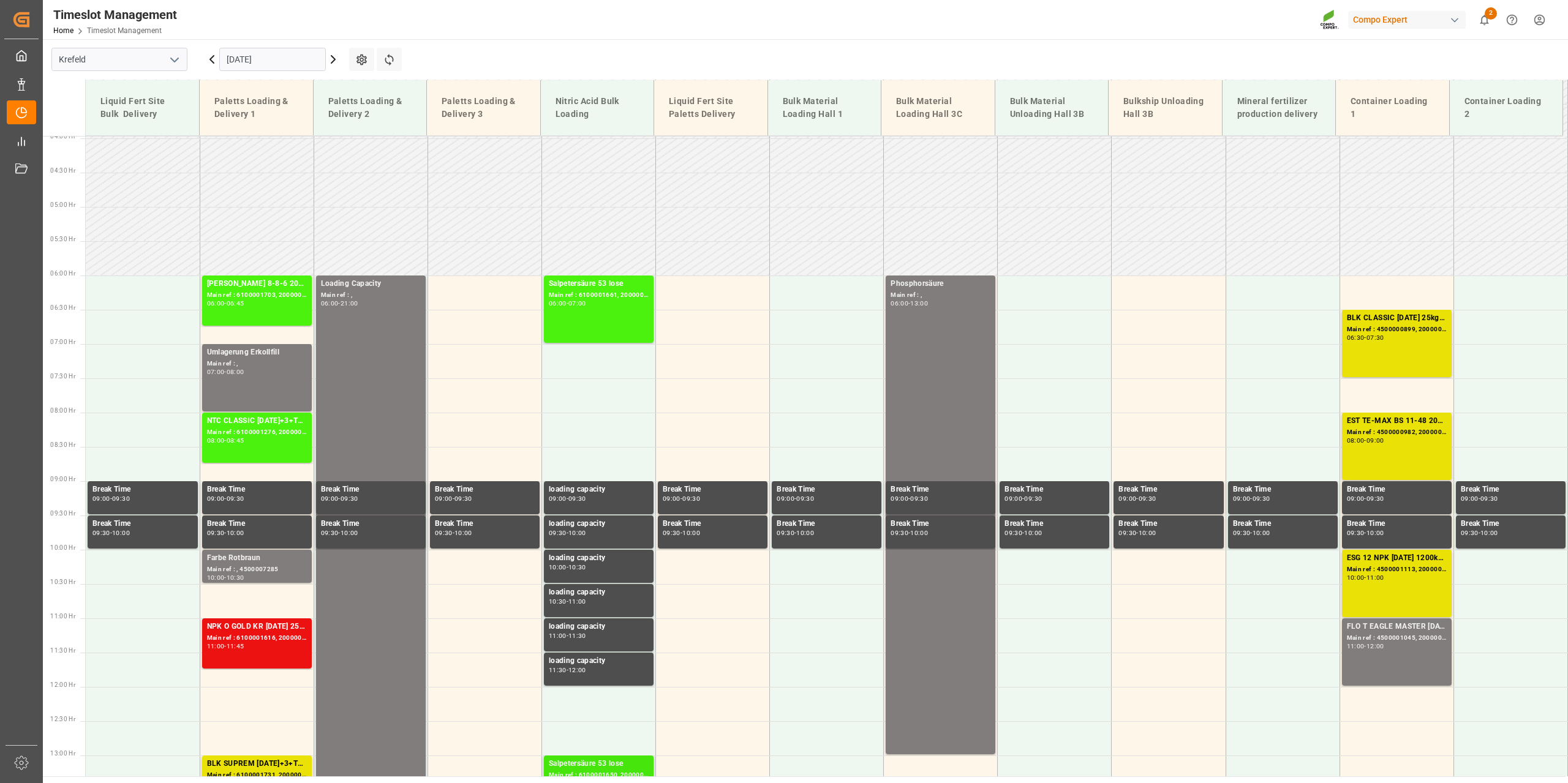
scroll to position [272, 0]
click at [250, 66] on input "[DATE]" at bounding box center [272, 60] width 106 height 23
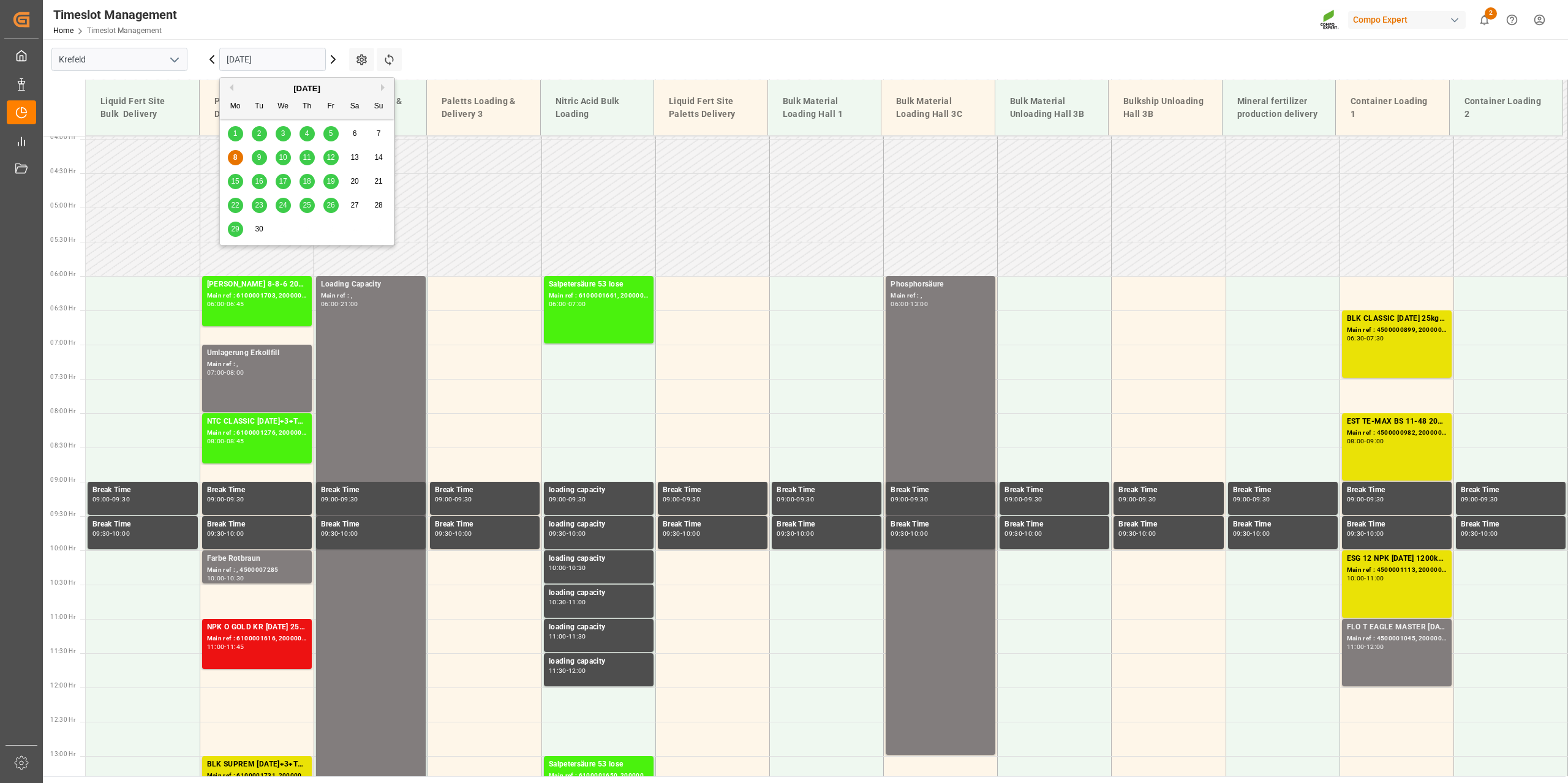
click at [256, 159] on div "9" at bounding box center [259, 158] width 15 height 14
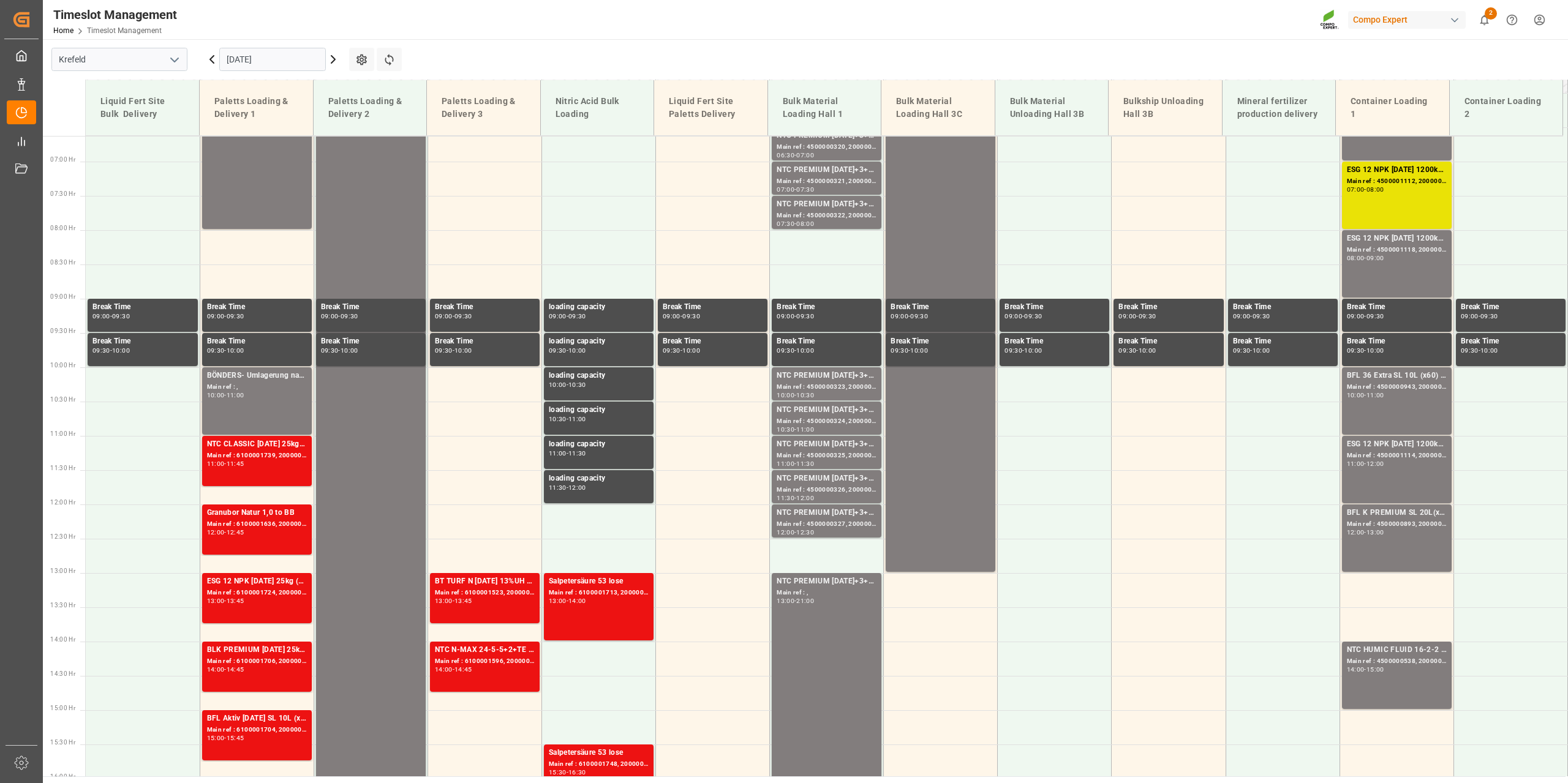
scroll to position [455, 0]
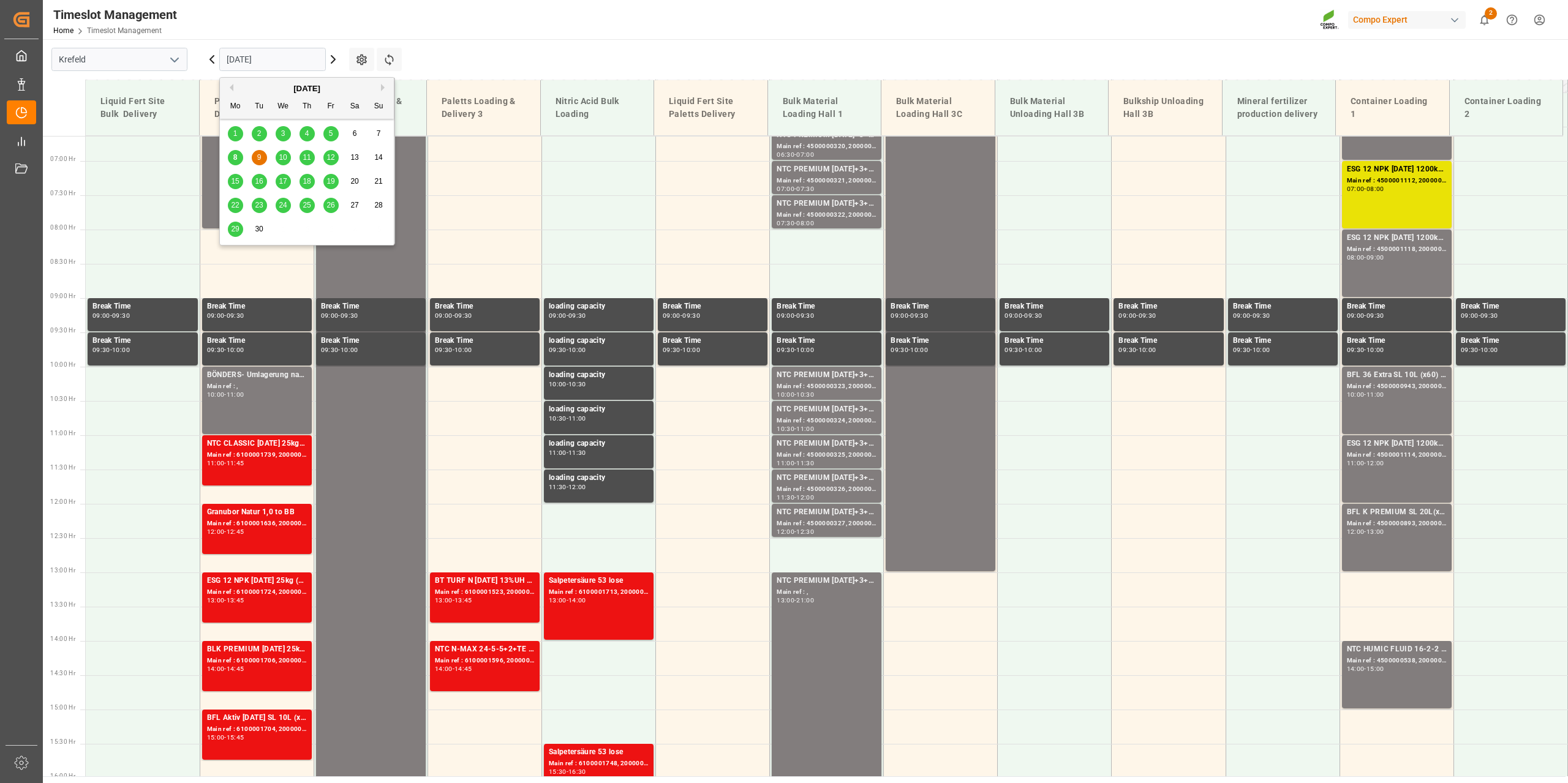
click at [281, 62] on input "[DATE]" at bounding box center [272, 60] width 106 height 23
click at [231, 158] on div "8" at bounding box center [235, 158] width 15 height 14
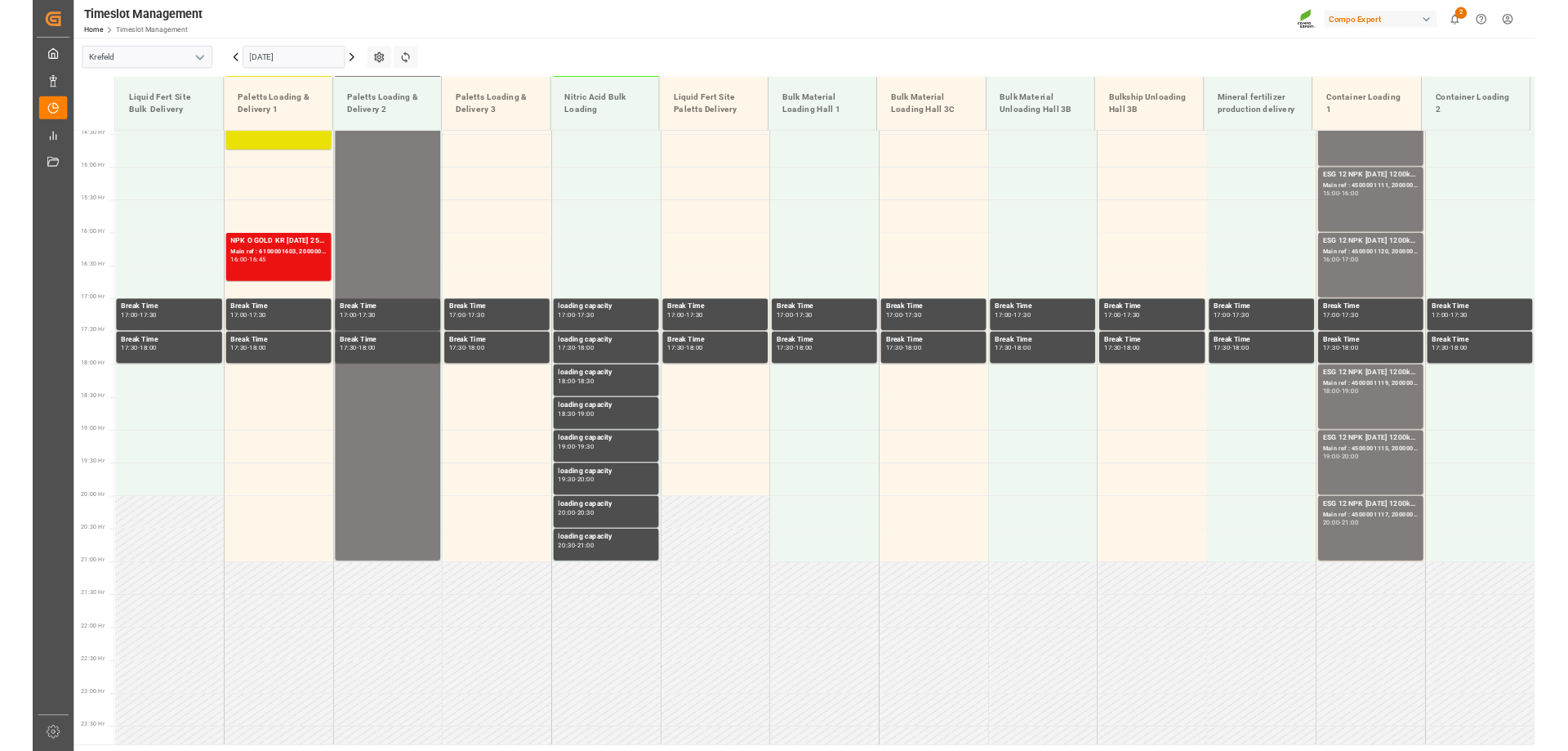
scroll to position [1342, 0]
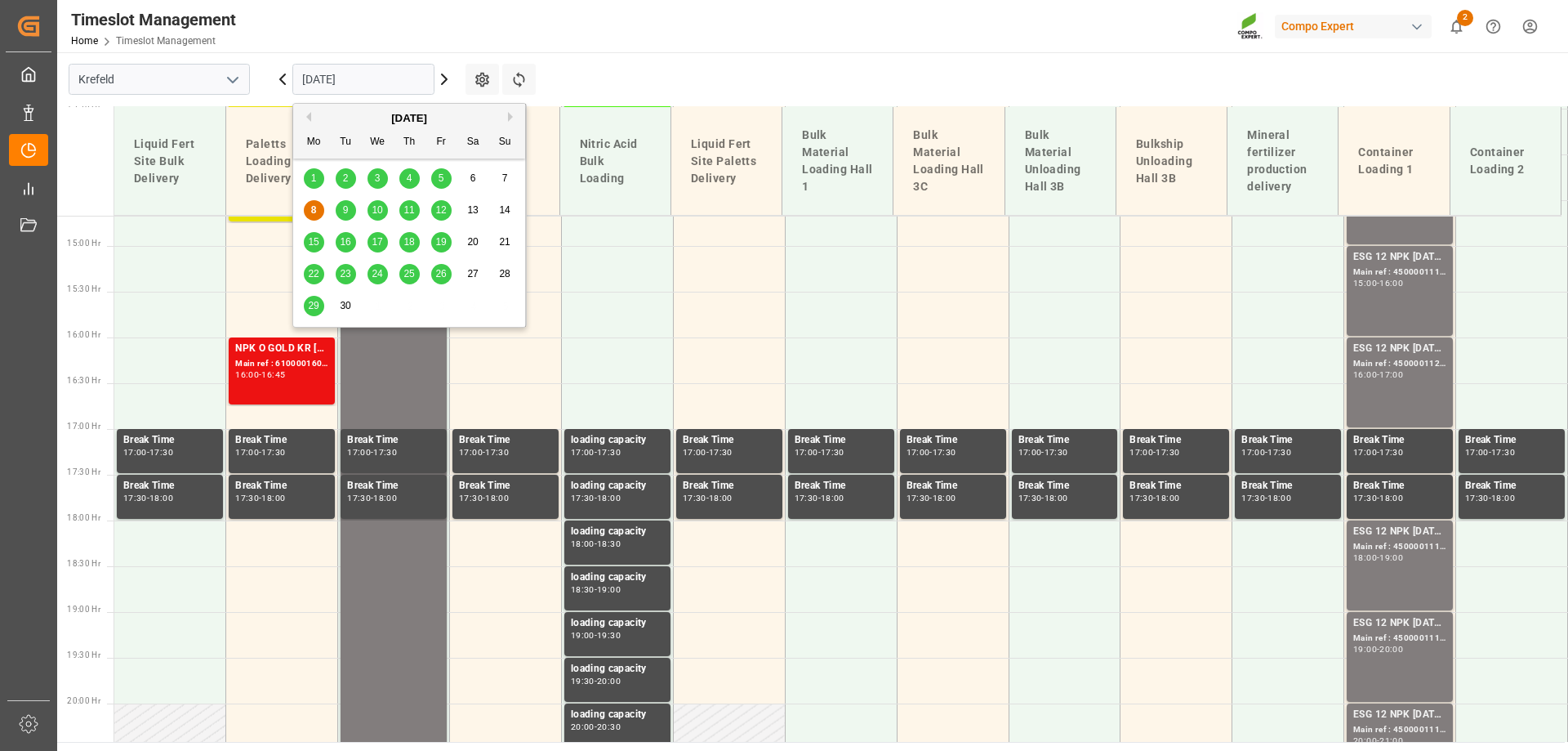
click at [331, 83] on input "[DATE]" at bounding box center [363, 80] width 142 height 31
click at [341, 203] on div "9" at bounding box center [346, 210] width 20 height 19
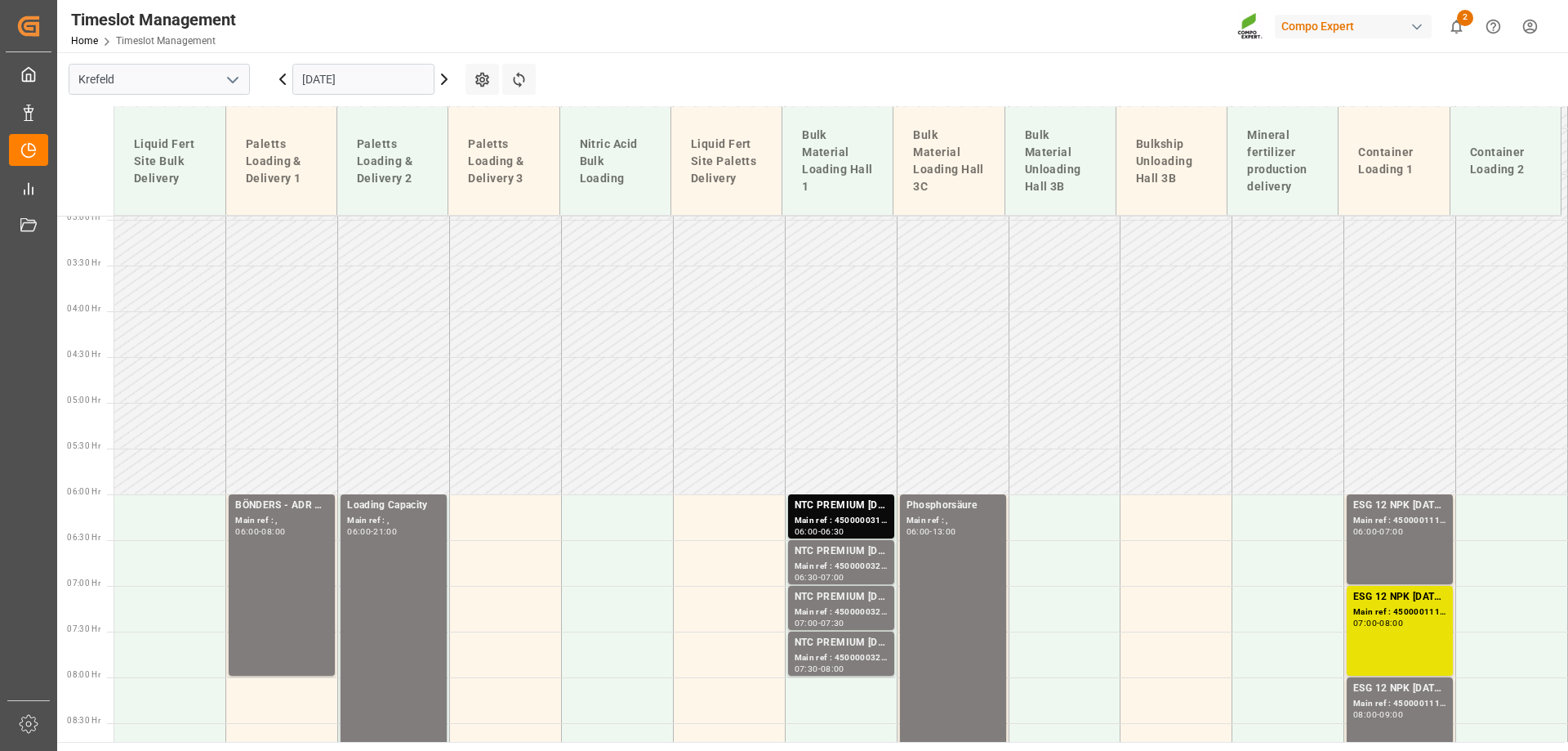
scroll to position [270, 0]
click at [319, 49] on div "Timeslot Management Home Timeslot Management Compo Expert 2 Notifications Only …" at bounding box center [806, 26] width 1522 height 52
click at [327, 67] on input "[DATE]" at bounding box center [363, 80] width 142 height 31
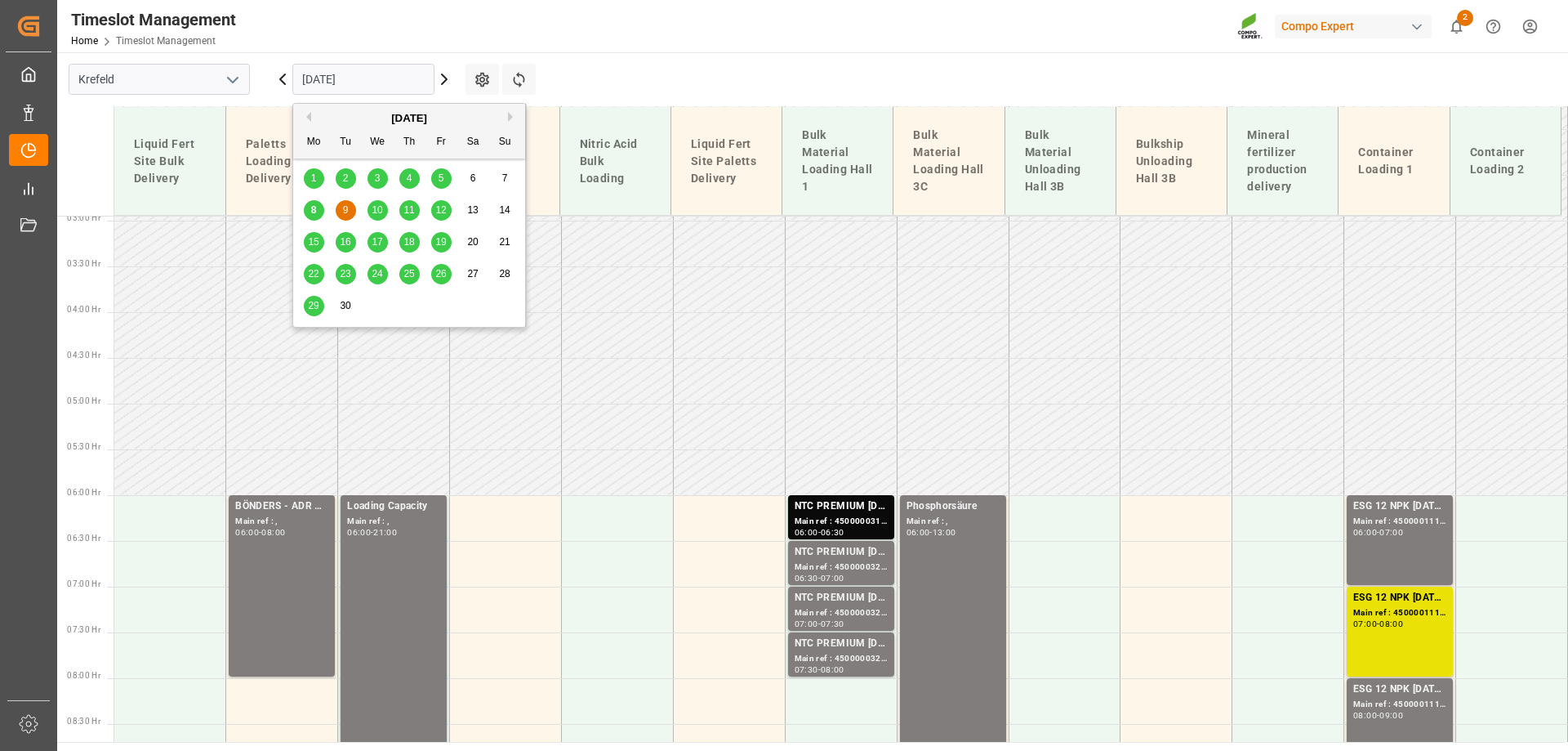
click at [373, 205] on span "10" at bounding box center [377, 209] width 11 height 12
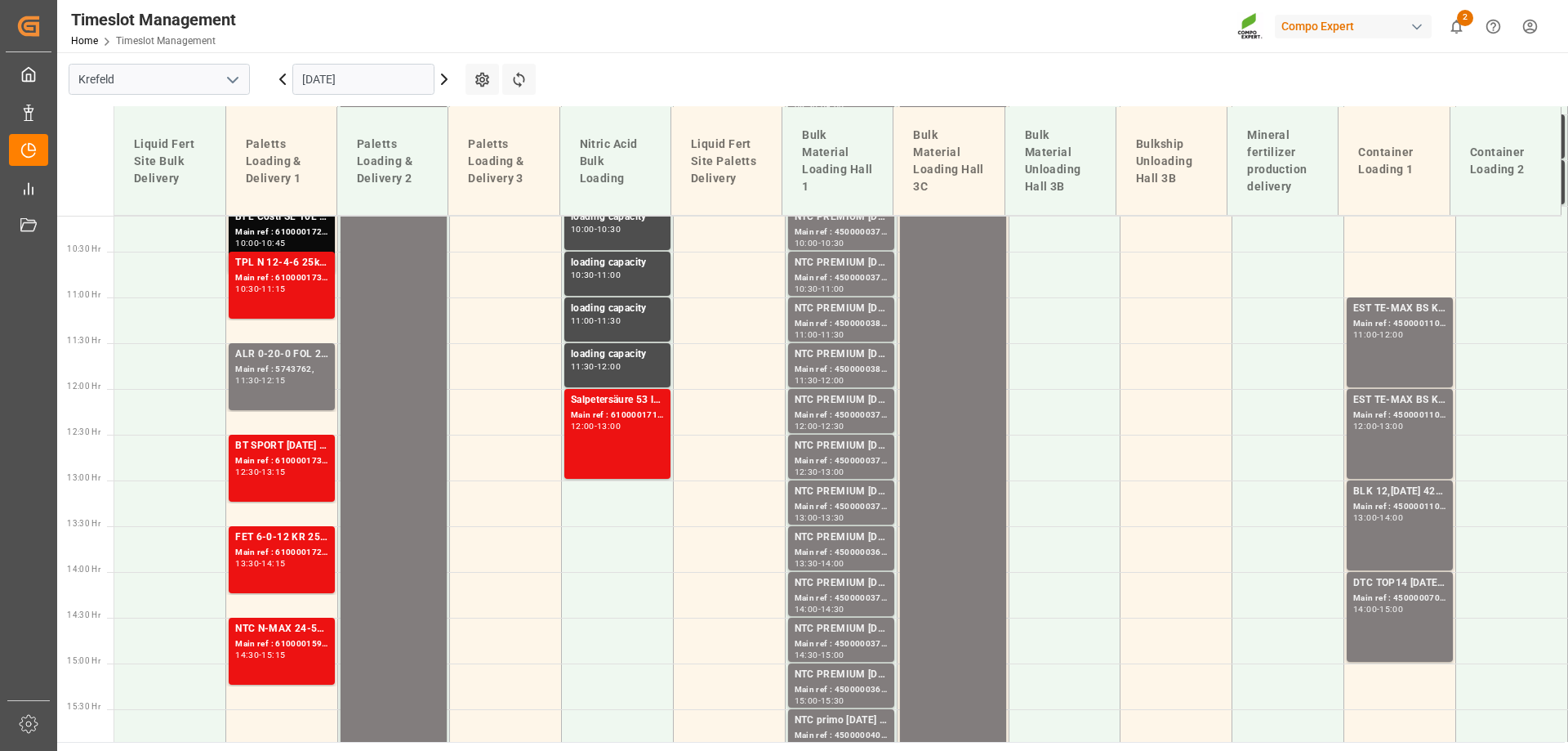
scroll to position [924, 0]
click at [303, 75] on input "[DATE]" at bounding box center [363, 80] width 142 height 31
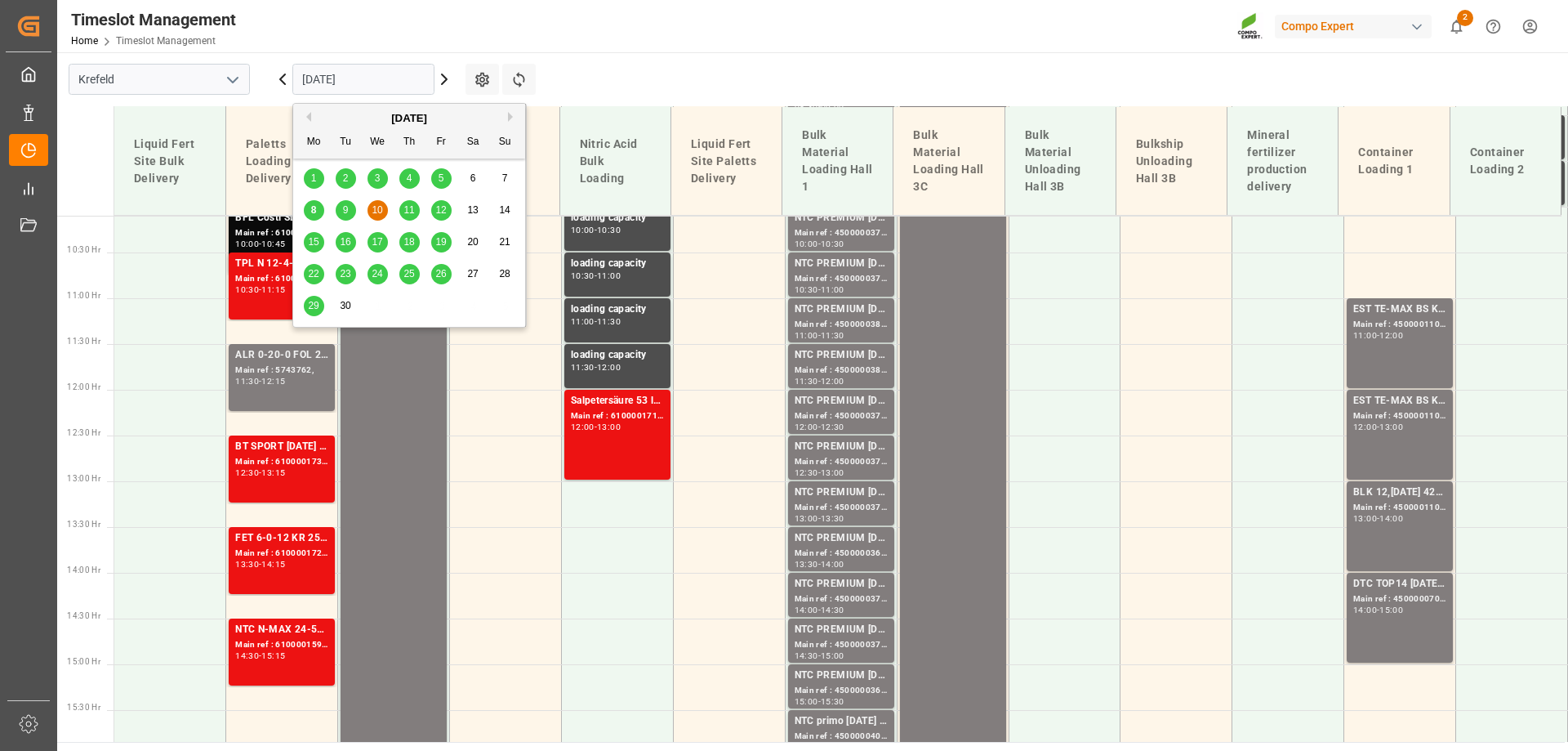
click at [411, 205] on span "11" at bounding box center [409, 209] width 11 height 12
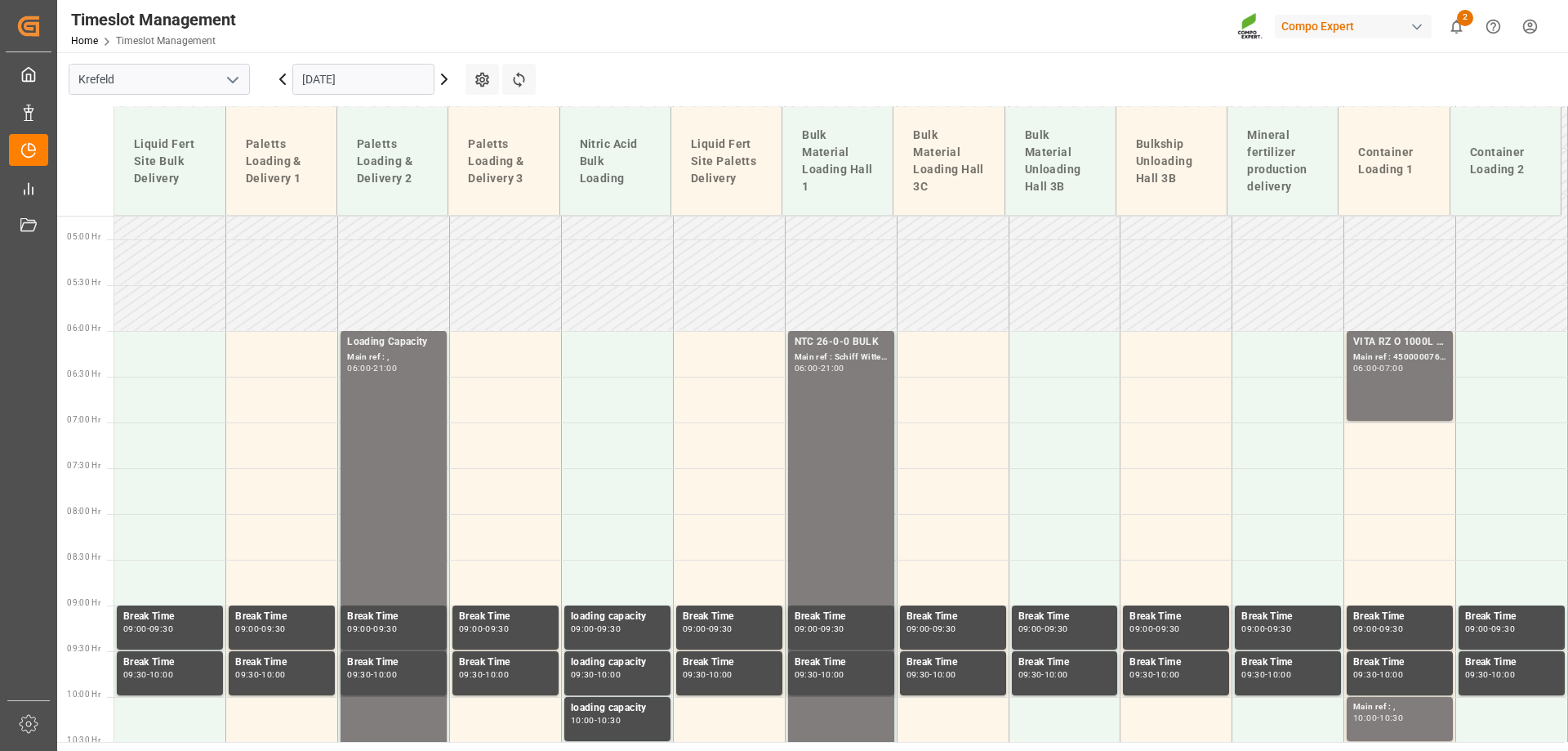
scroll to position [433, 0]
click at [353, 80] on input "[DATE]" at bounding box center [363, 80] width 142 height 31
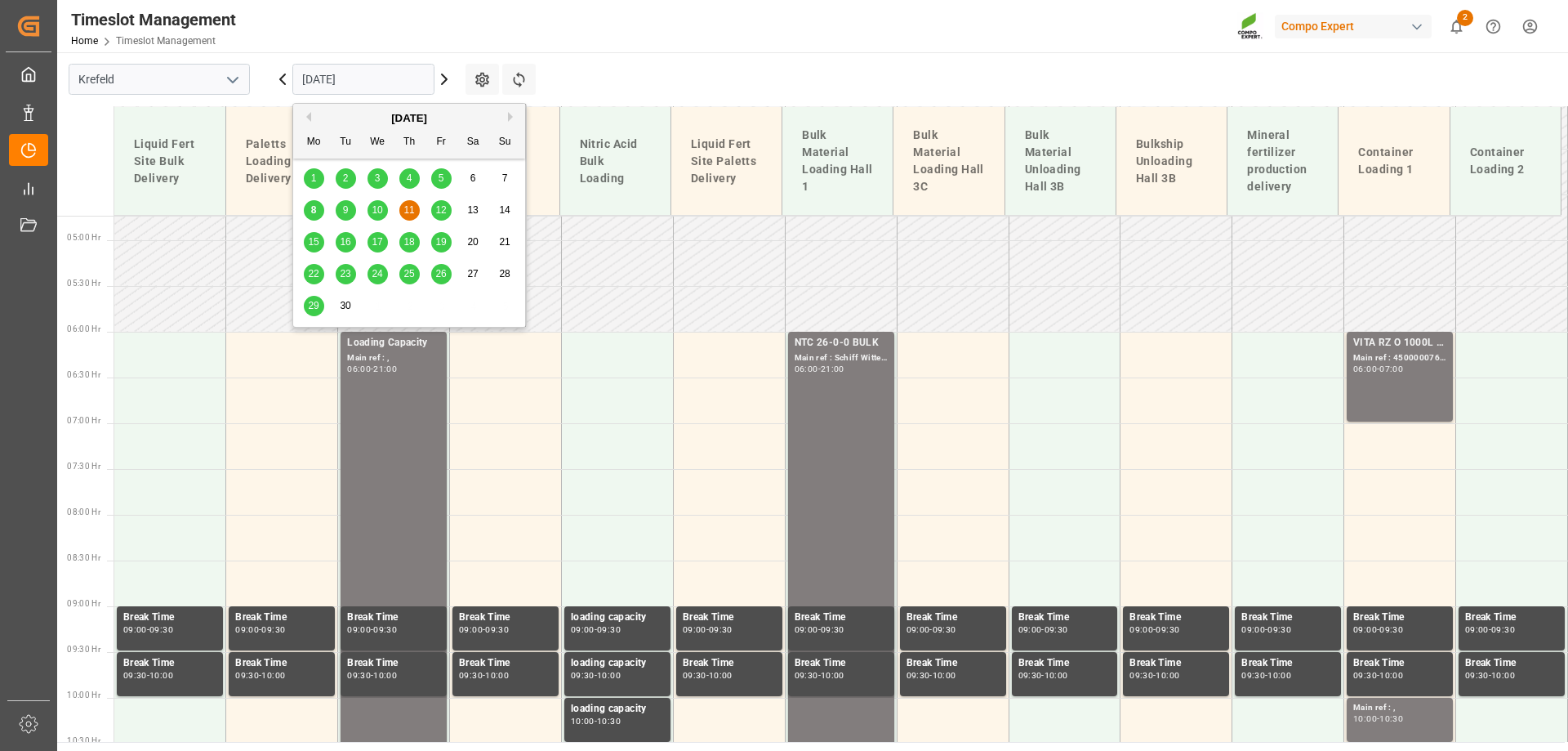
click at [434, 209] on div "12" at bounding box center [442, 210] width 20 height 19
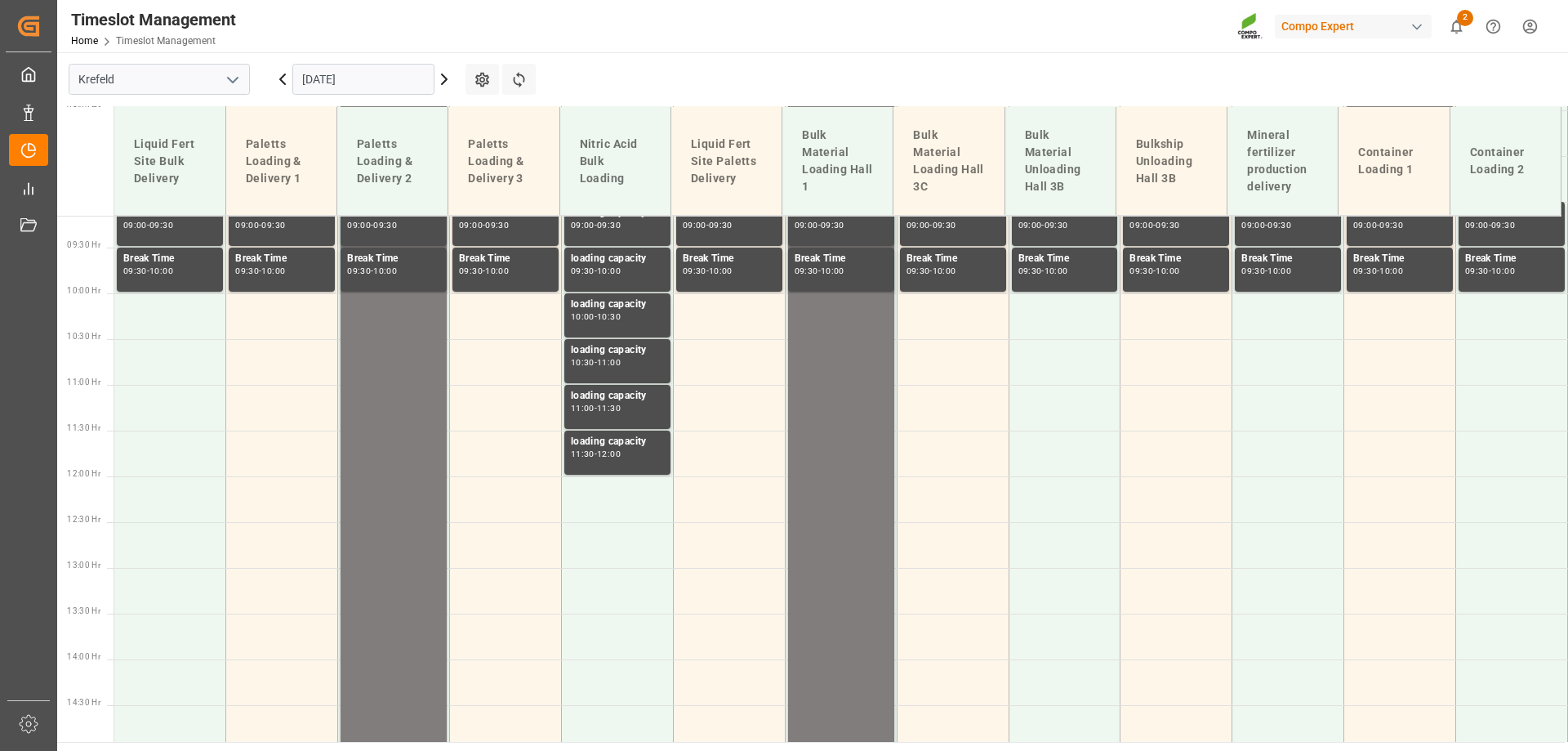
scroll to position [0, 0]
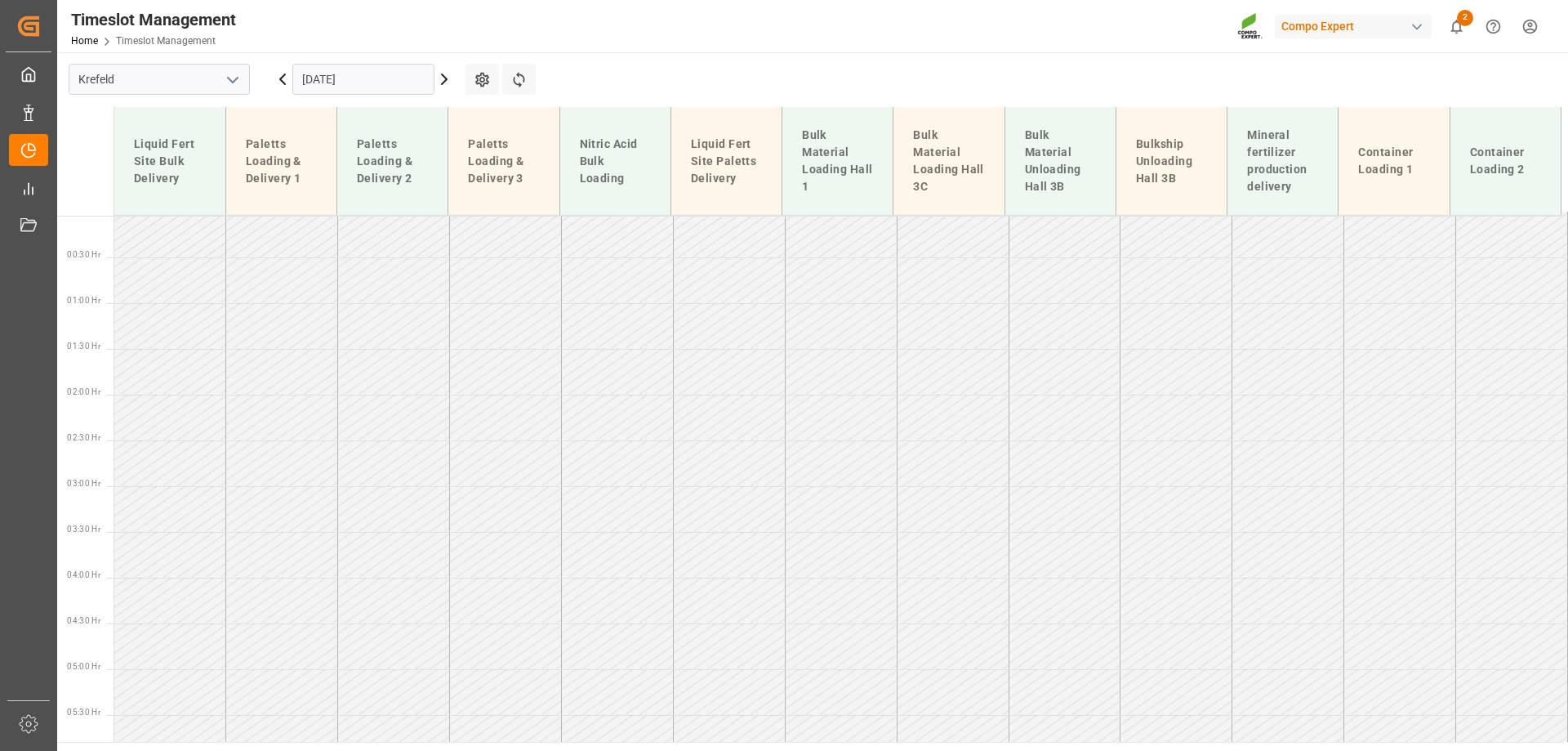
click at [309, 79] on input "[DATE]" at bounding box center [363, 80] width 142 height 31
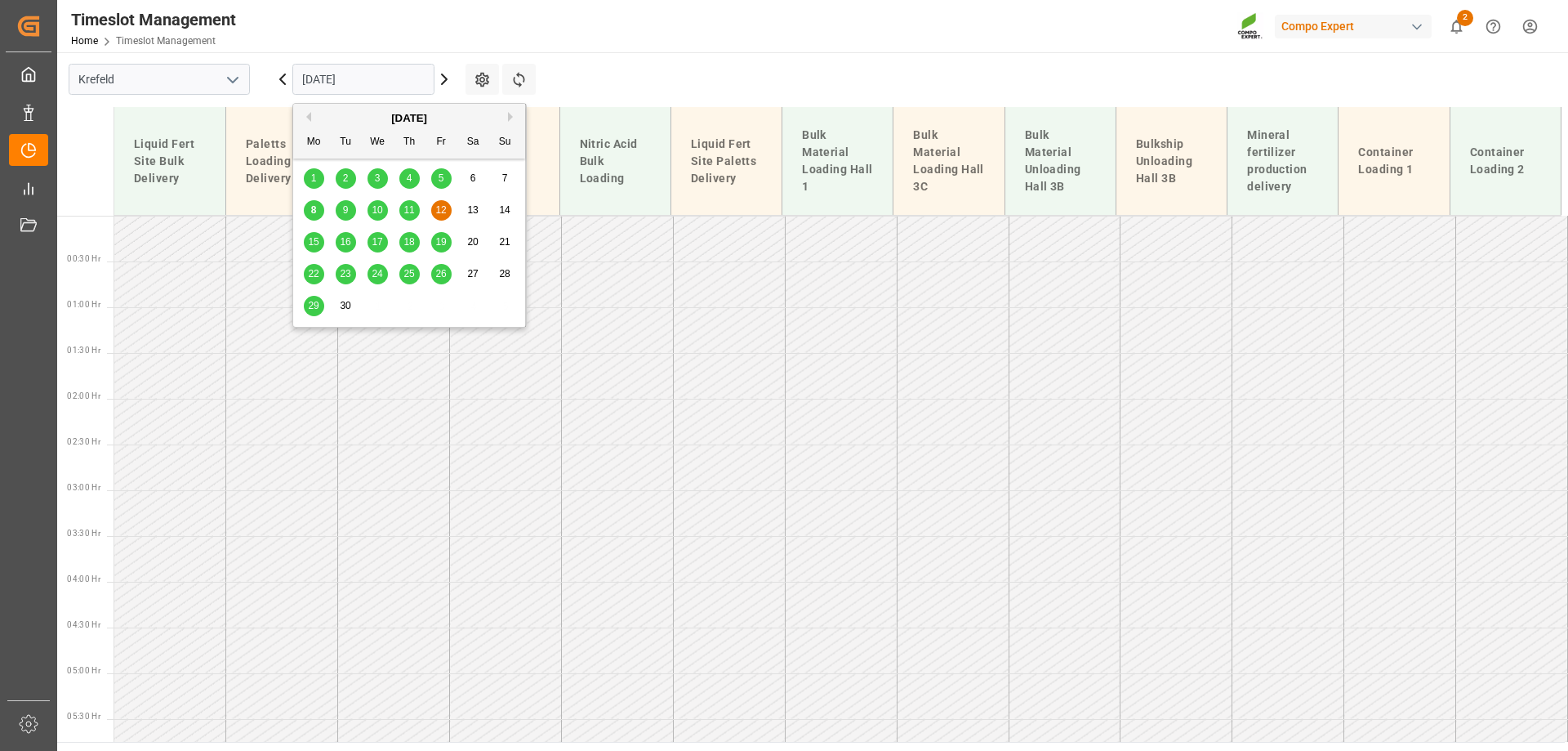
click at [315, 210] on span "8" at bounding box center [314, 209] width 5 height 12
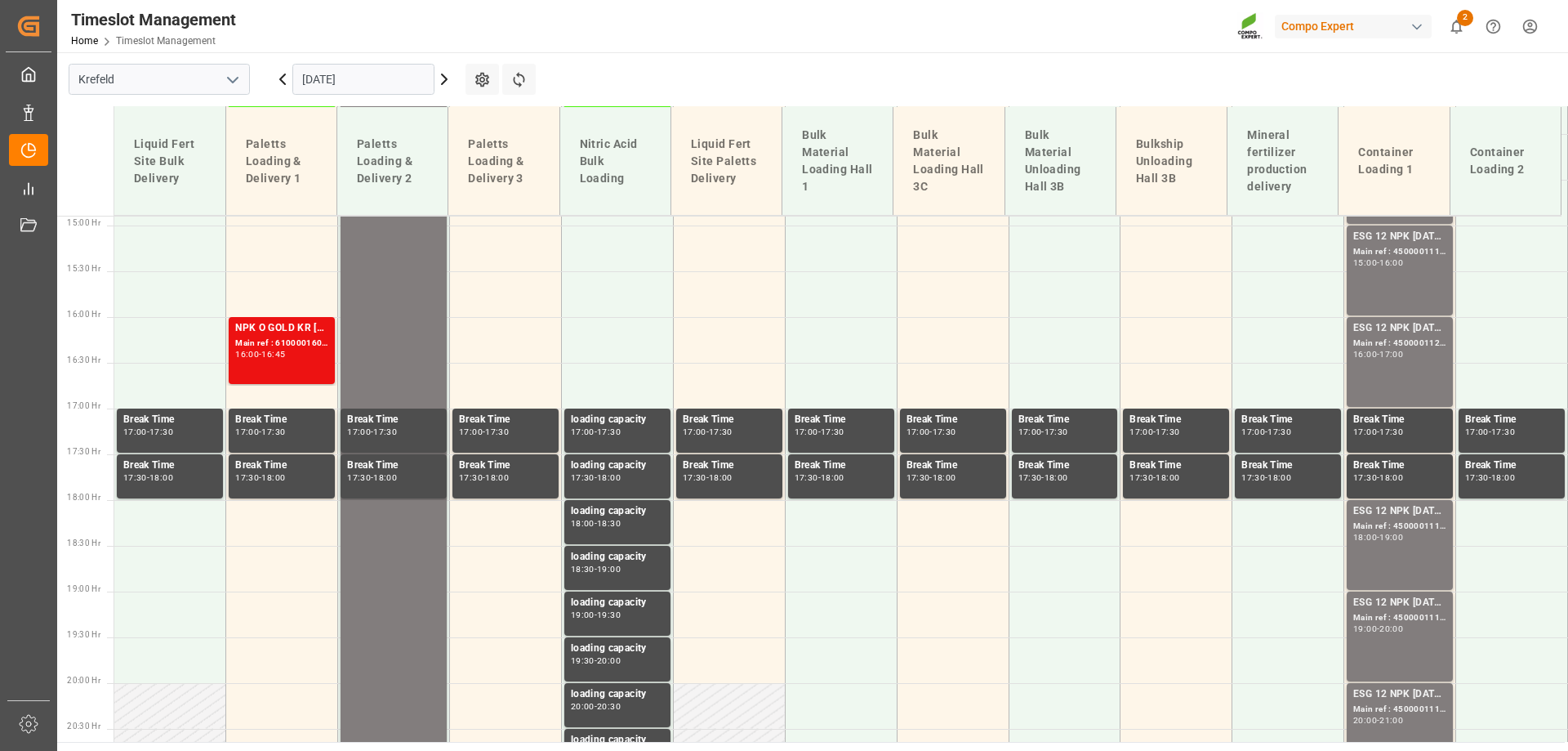
scroll to position [1413, 0]
